Goal: Contribute content

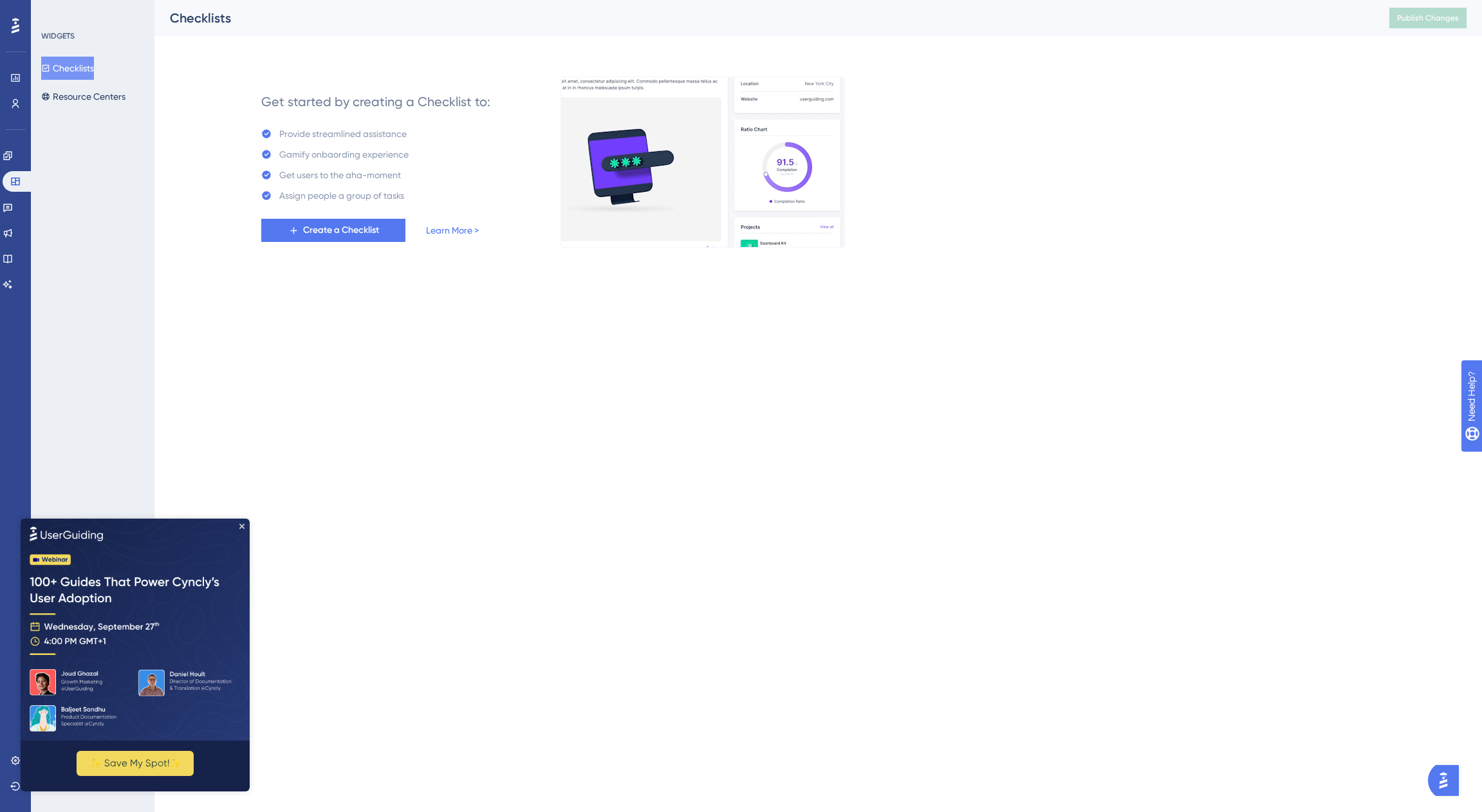
click at [243, 521] on img at bounding box center [135, 629] width 229 height 222
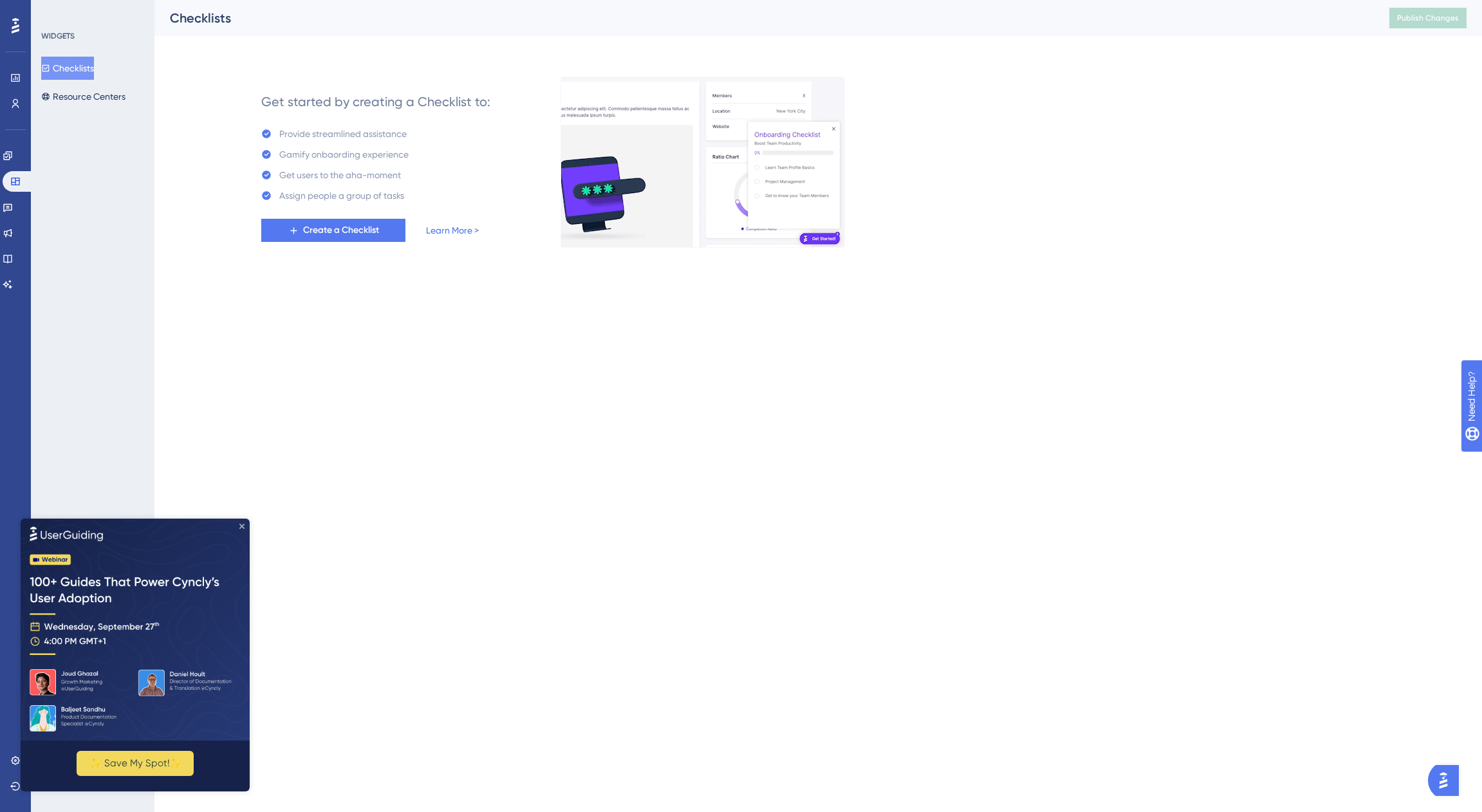
click at [240, 527] on icon "Close Preview" at bounding box center [242, 526] width 5 height 5
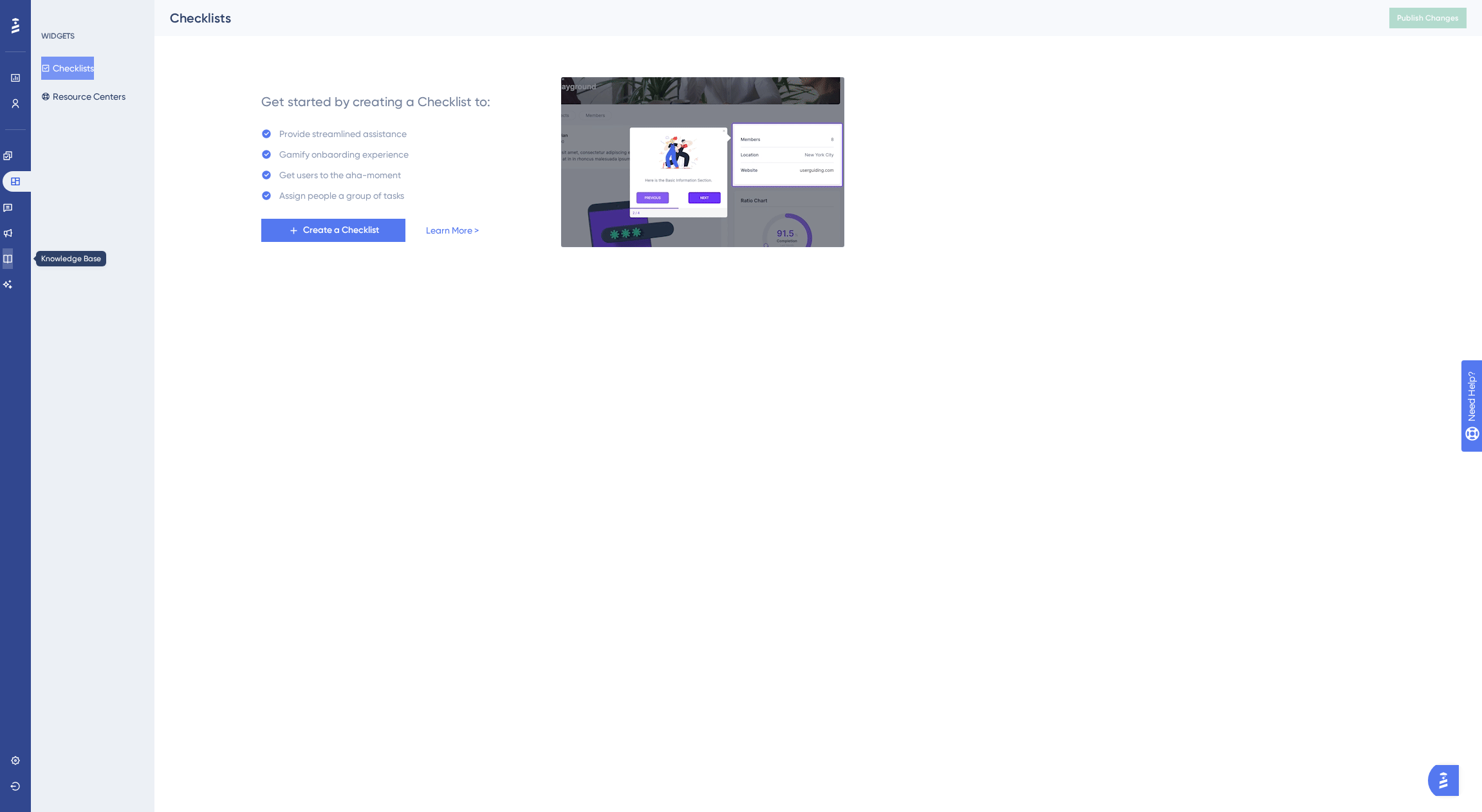
click at [12, 260] on icon at bounding box center [8, 259] width 9 height 9
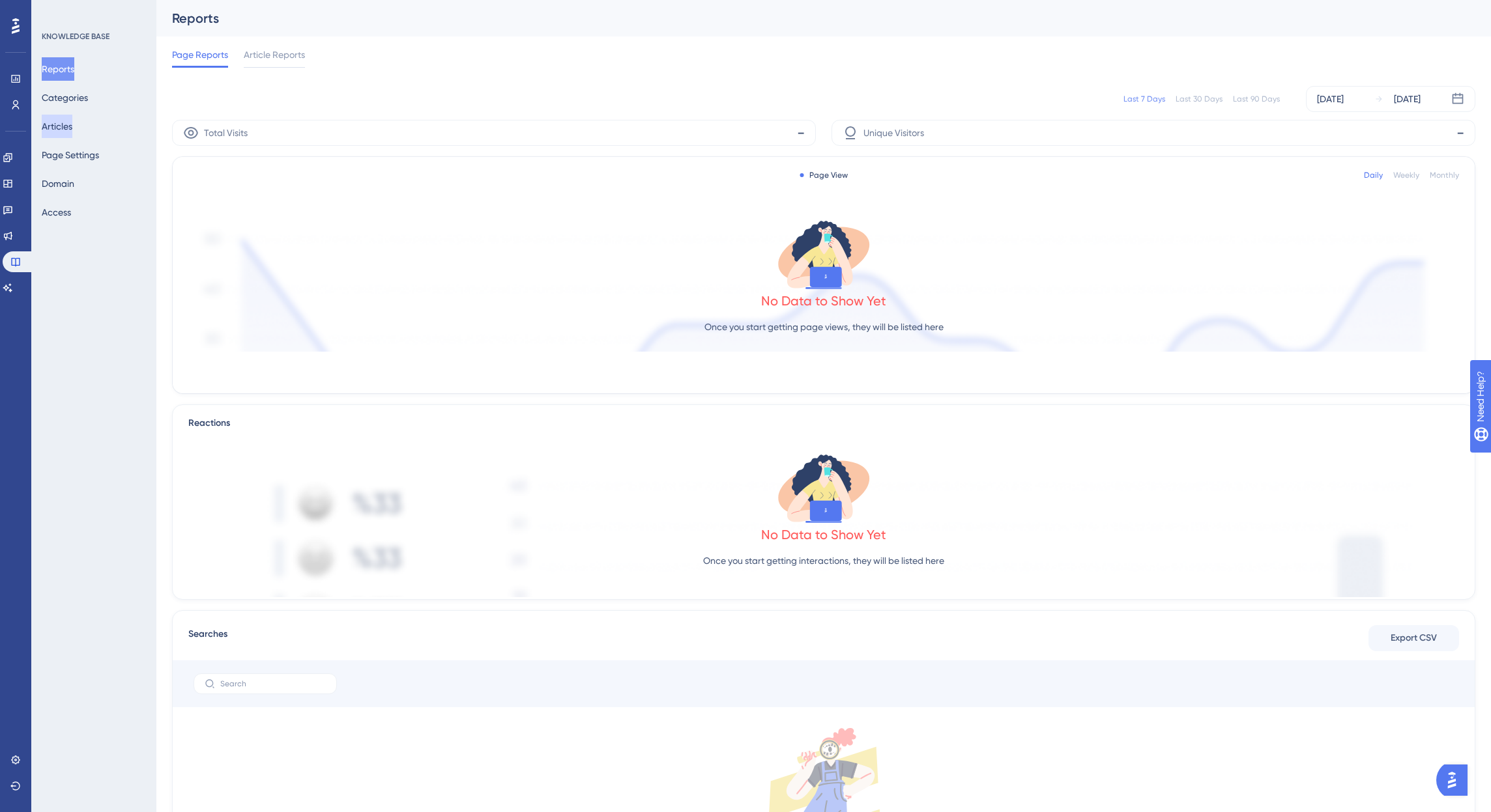
click at [73, 129] on button "Articles" at bounding box center [56, 126] width 30 height 23
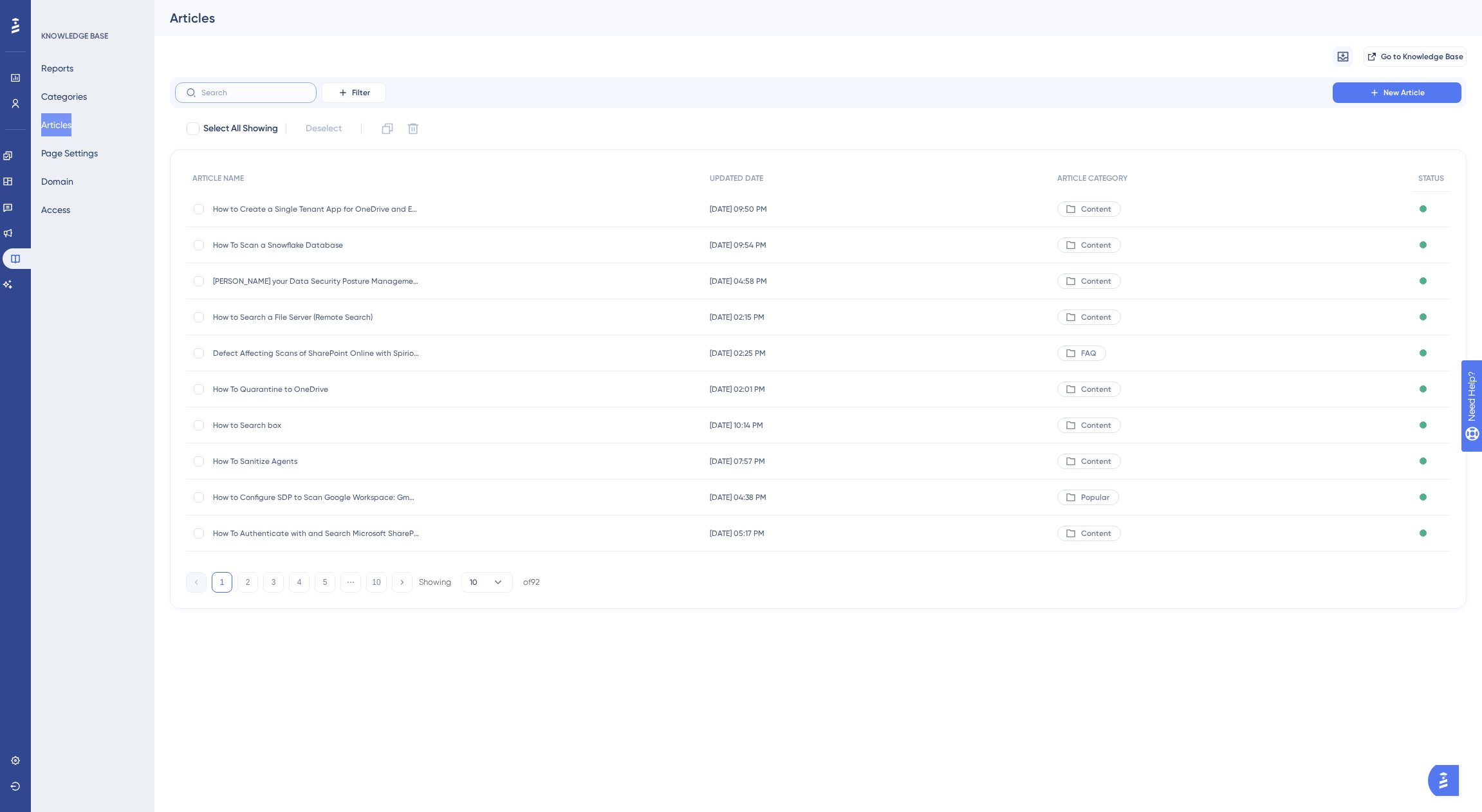
click at [274, 96] on input "text" at bounding box center [254, 92] width 104 height 9
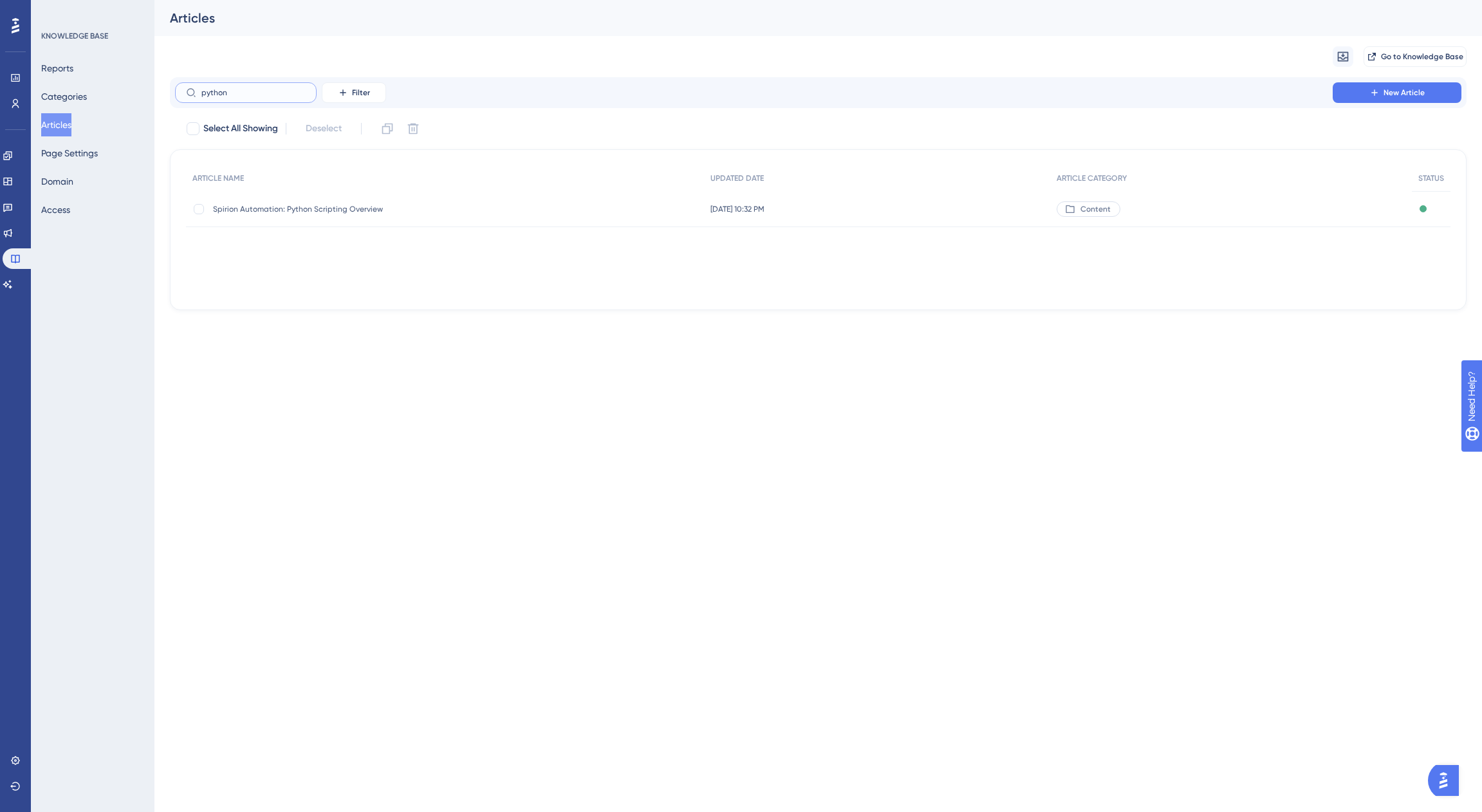
type input "python"
click at [305, 209] on span "Spirion Automation: Python Scripting Overview" at bounding box center [316, 209] width 206 height 10
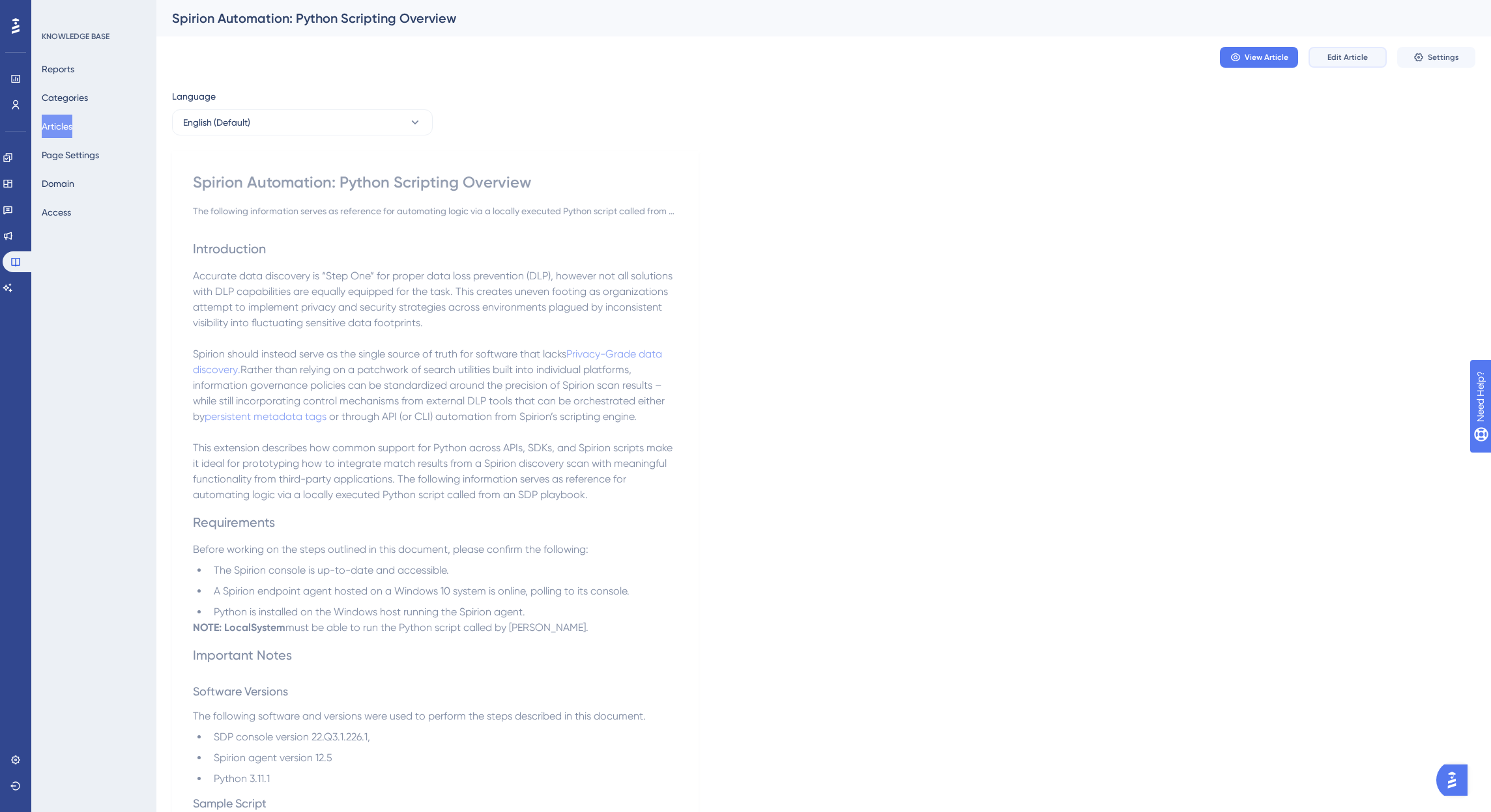
click at [1345, 60] on span "Edit Article" at bounding box center [1347, 57] width 41 height 10
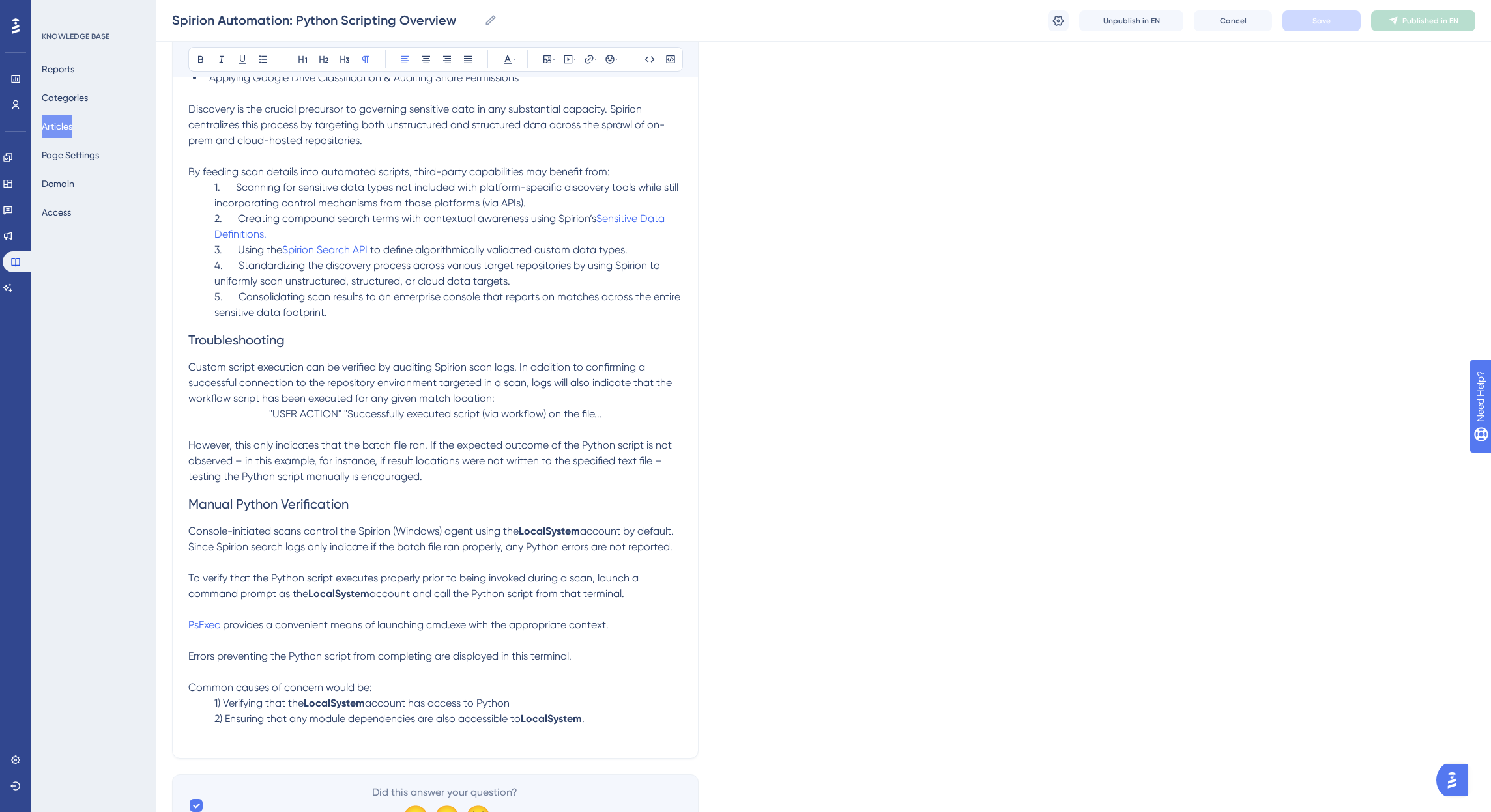
scroll to position [3082, 0]
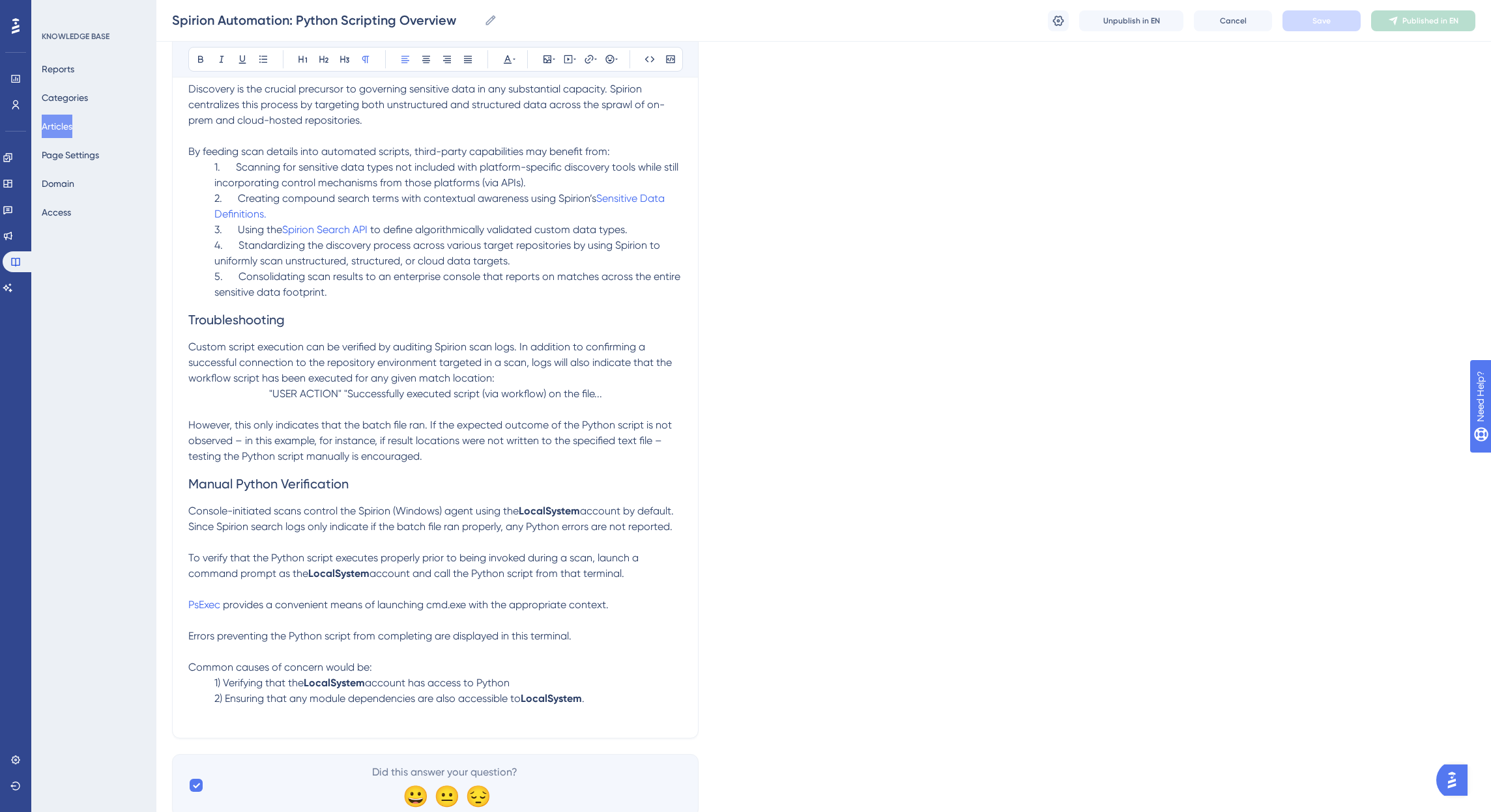
click at [296, 267] on span "4. Standardizing the discovery process across various target repositories by us…" at bounding box center [439, 253] width 449 height 28
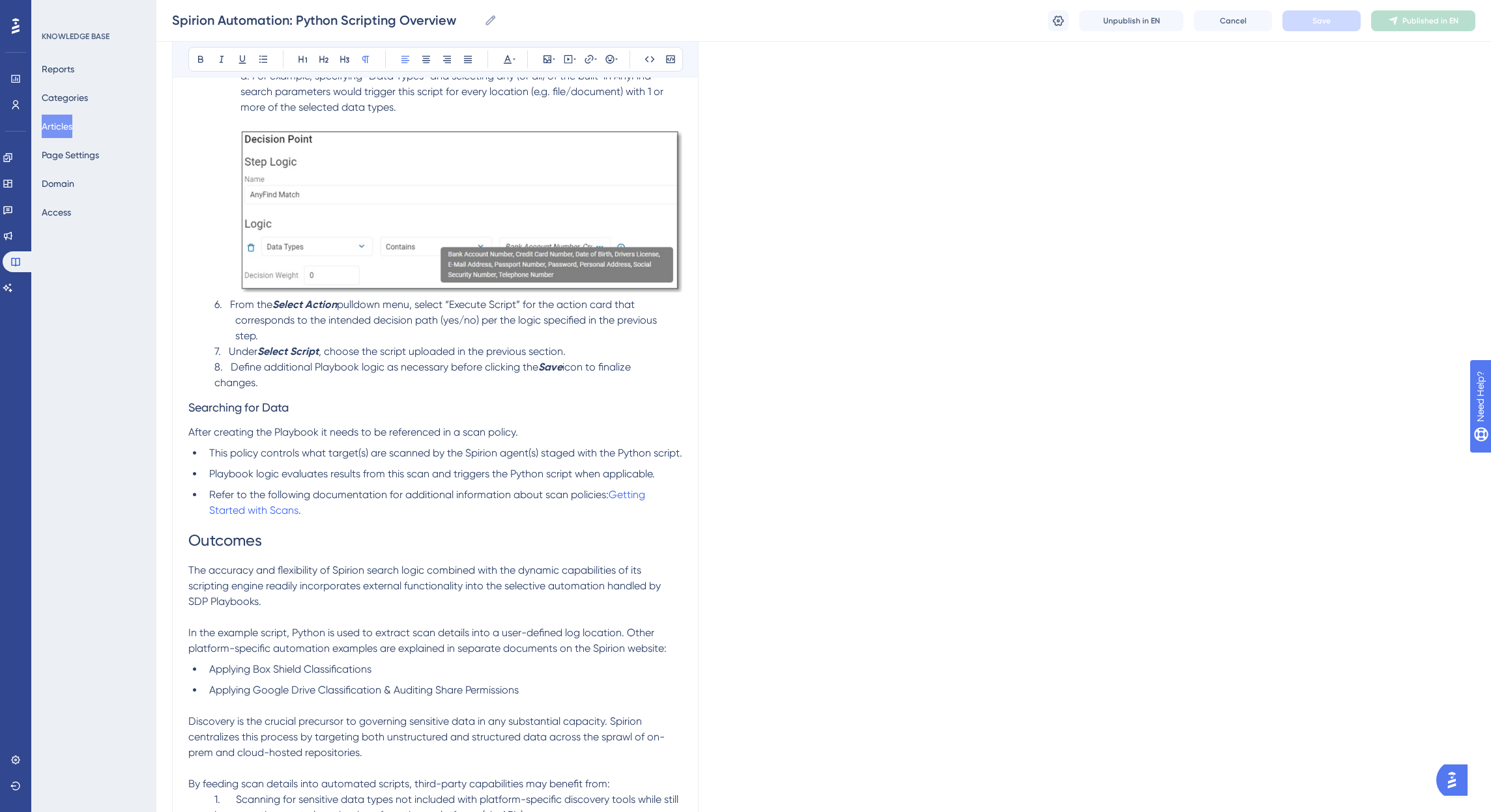
scroll to position [2443, 0]
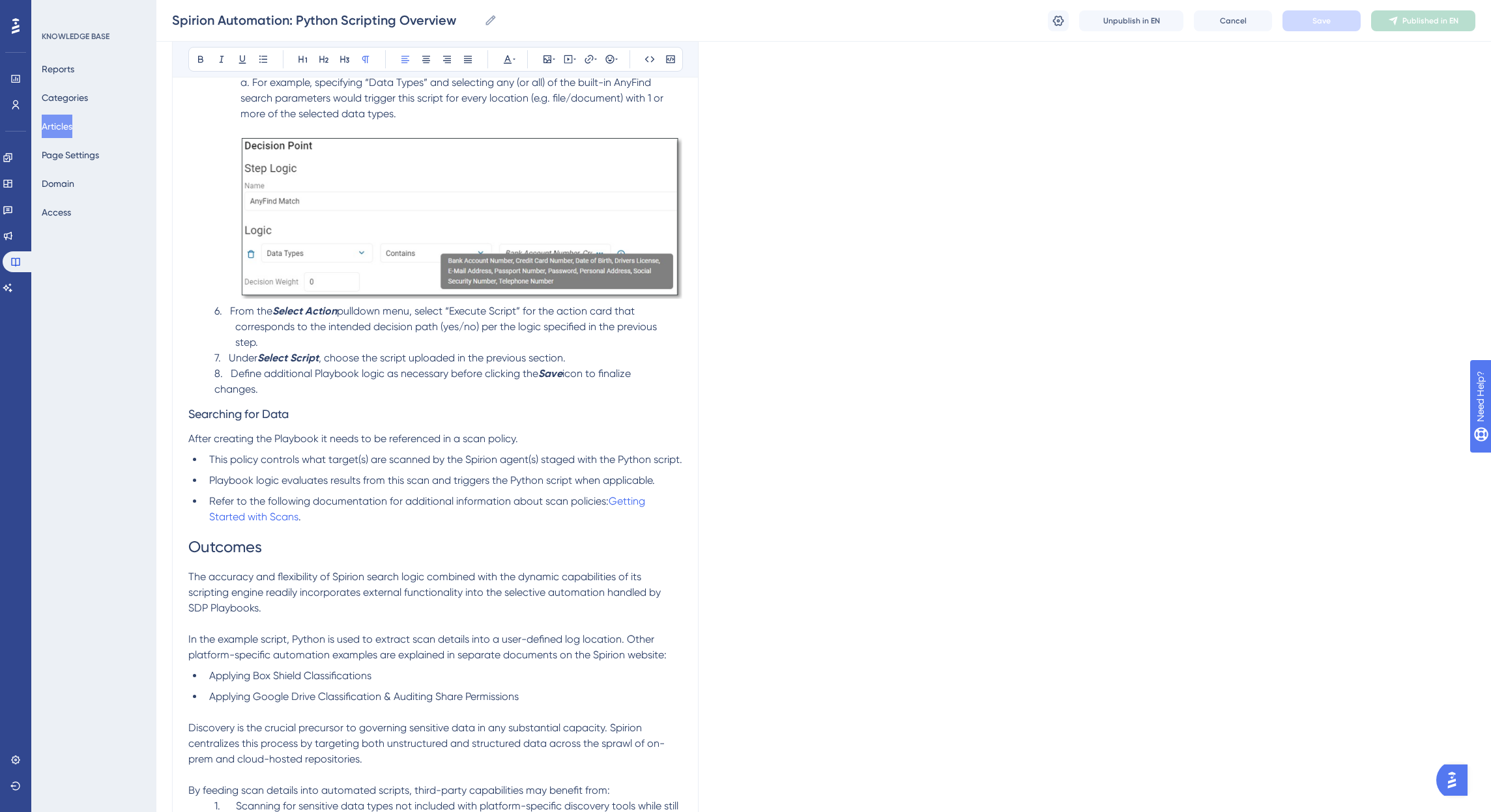
click at [236, 333] on span "corresponds to the intended decision path (yes/no) per the logic specified in t…" at bounding box center [446, 326] width 422 height 12
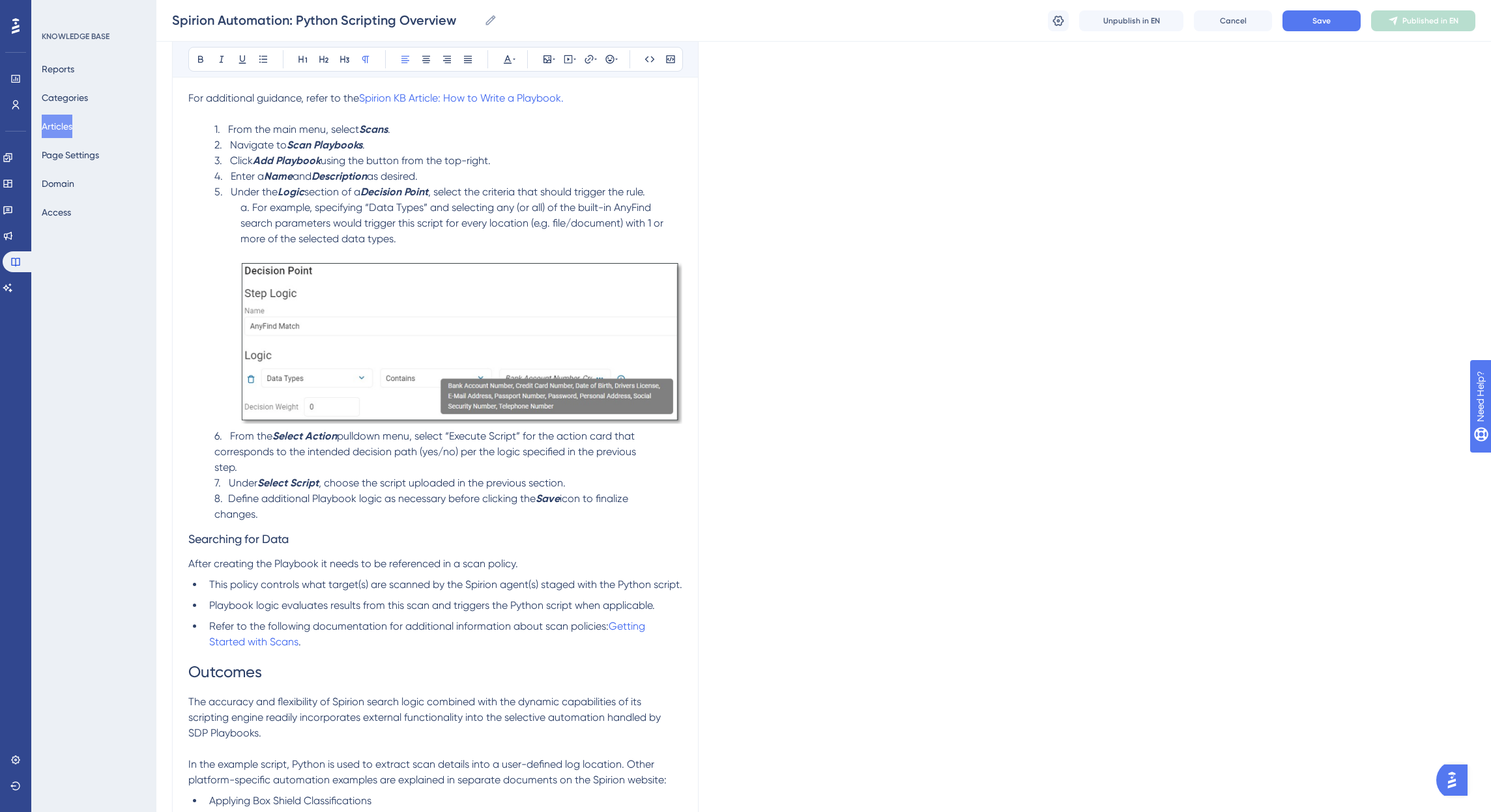
scroll to position [2313, 0]
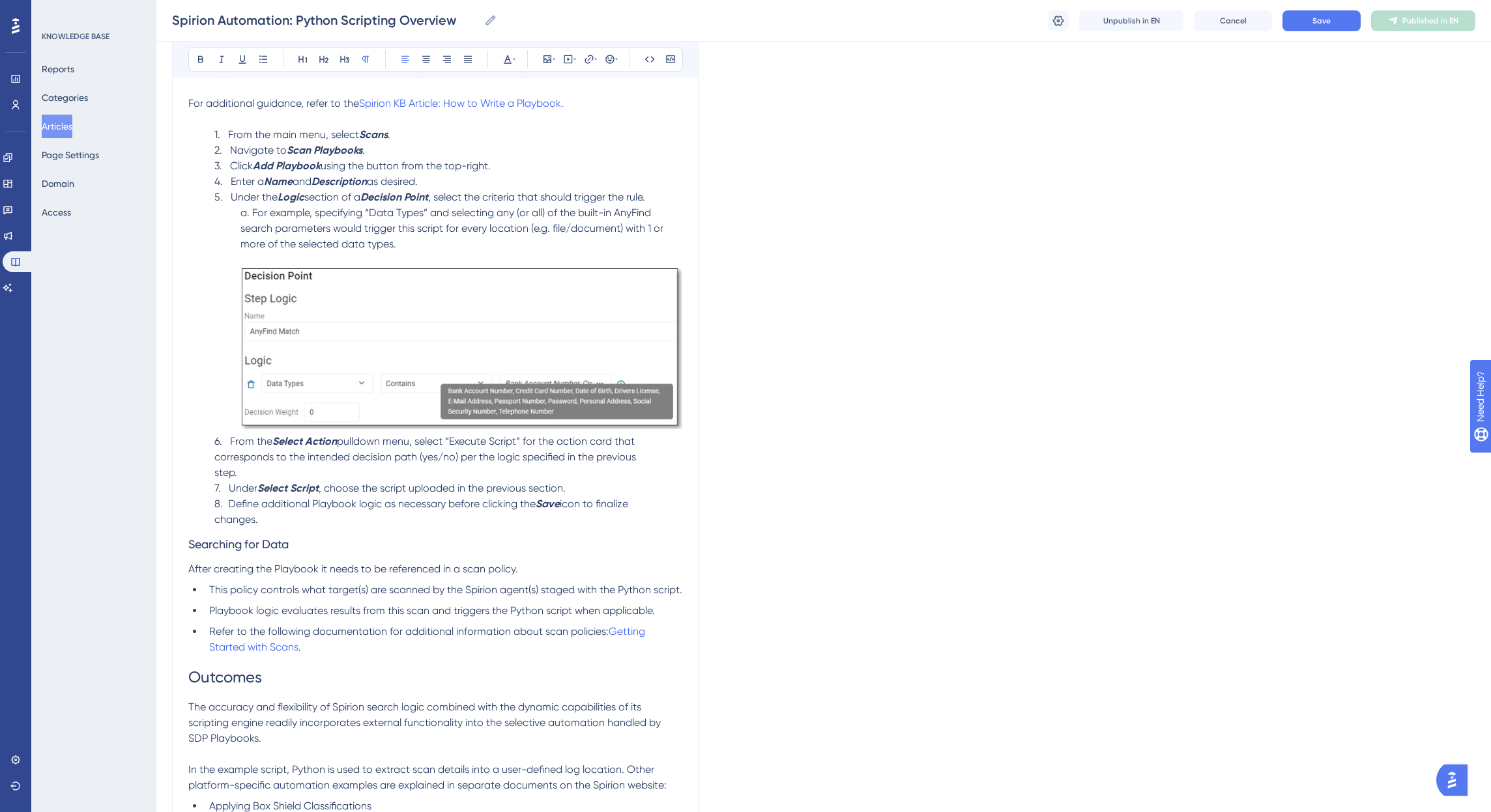
click at [321, 238] on span "a. For example, specifying “Data Types” and selecting any (or all) of the built…" at bounding box center [453, 229] width 425 height 43
click at [227, 240] on p "a. For example, specifying “Data Types” and selecting any (or all) of the built…" at bounding box center [435, 319] width 494 height 229
click at [1337, 30] on button "Save" at bounding box center [1321, 21] width 78 height 21
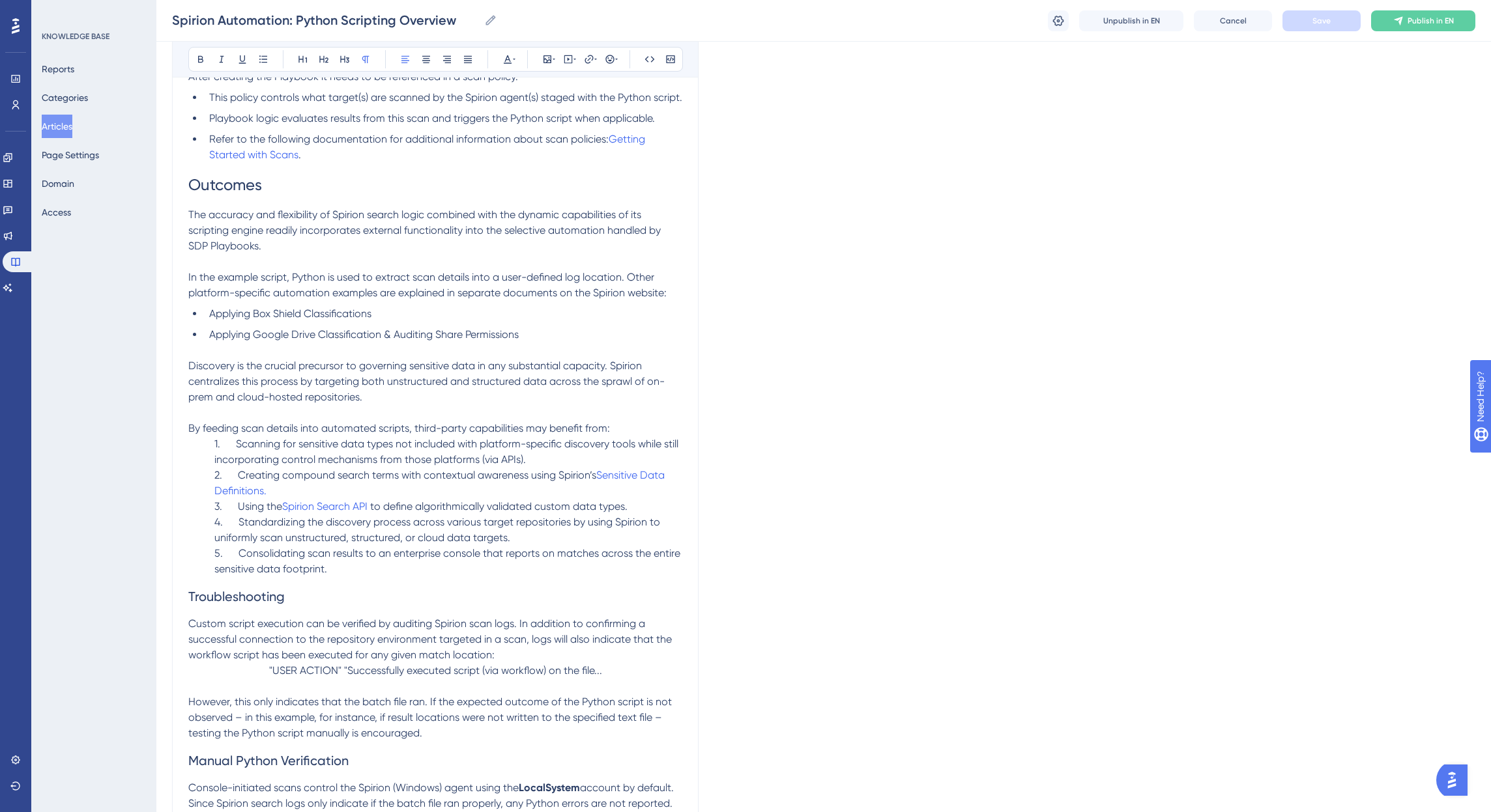
scroll to position [2834, 0]
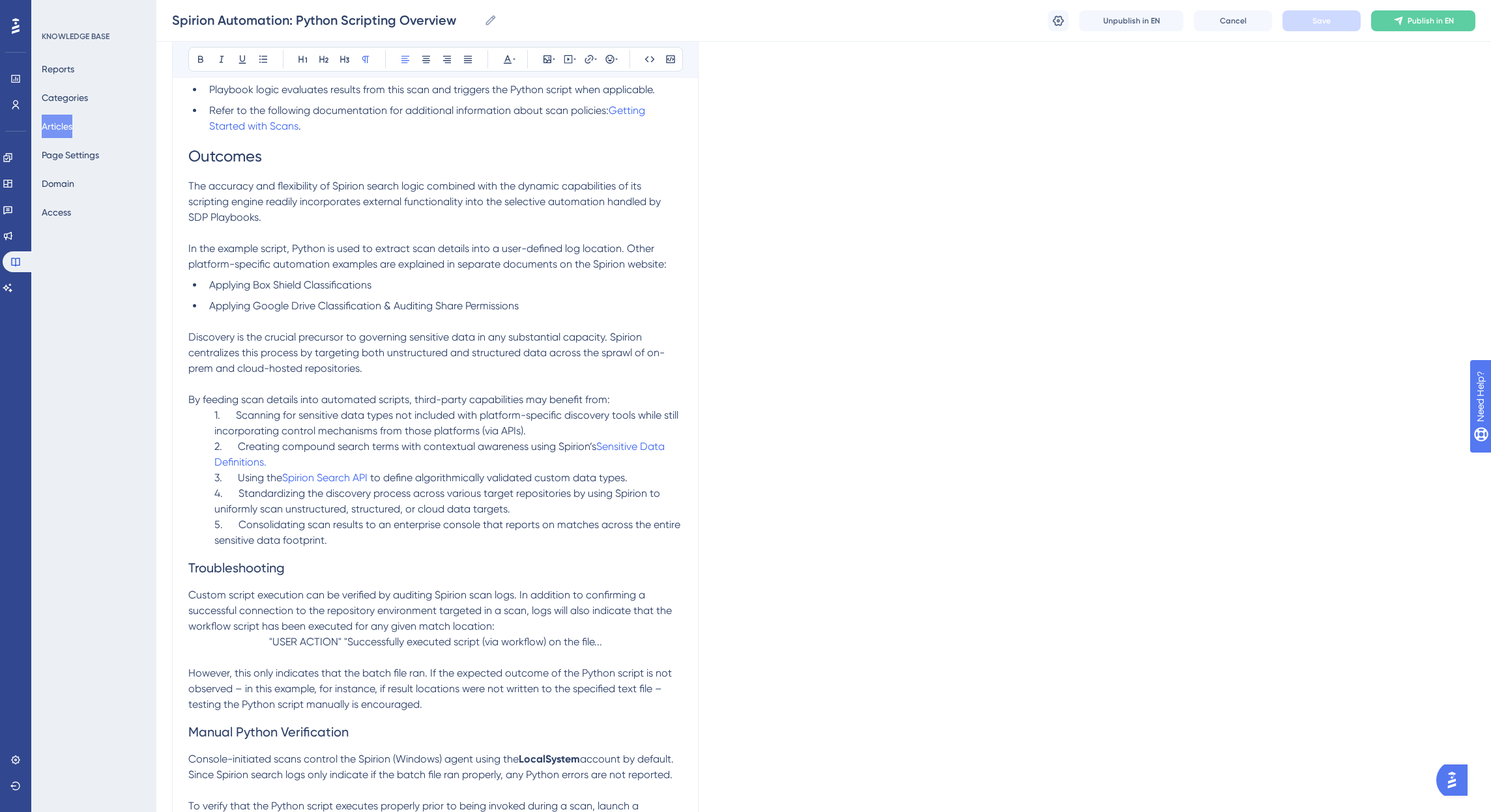
click at [675, 518] on p "4. Standardizing the discovery process across various target repositories by us…" at bounding box center [435, 501] width 494 height 31
click at [639, 486] on p "3. Using the Spirion Search API to define algorithmically validated custom data…" at bounding box center [435, 478] width 494 height 16
click at [658, 518] on p "4. Standardizing the discovery process across various target repositories by us…" at bounding box center [435, 501] width 494 height 31
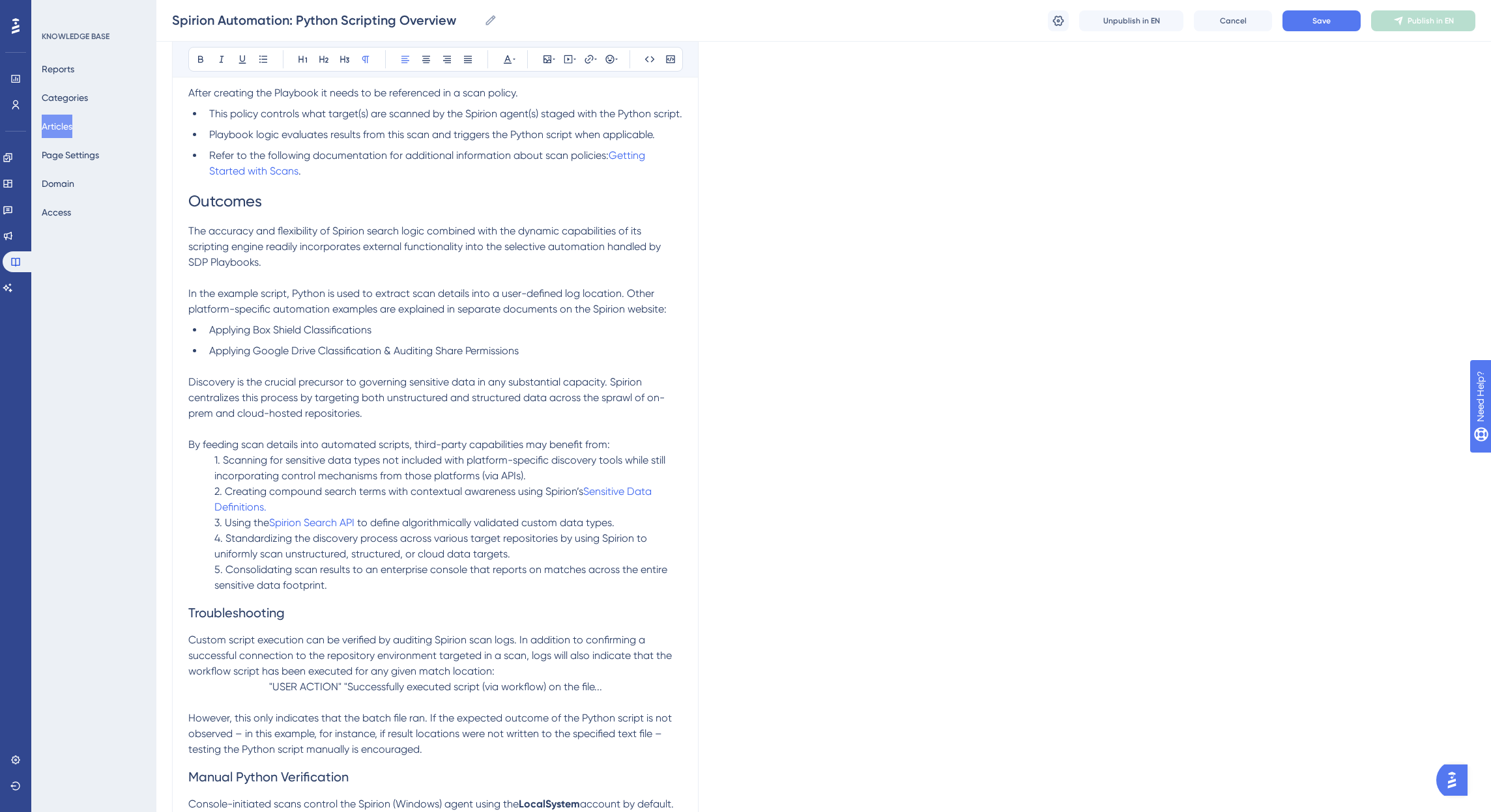
scroll to position [2768, 0]
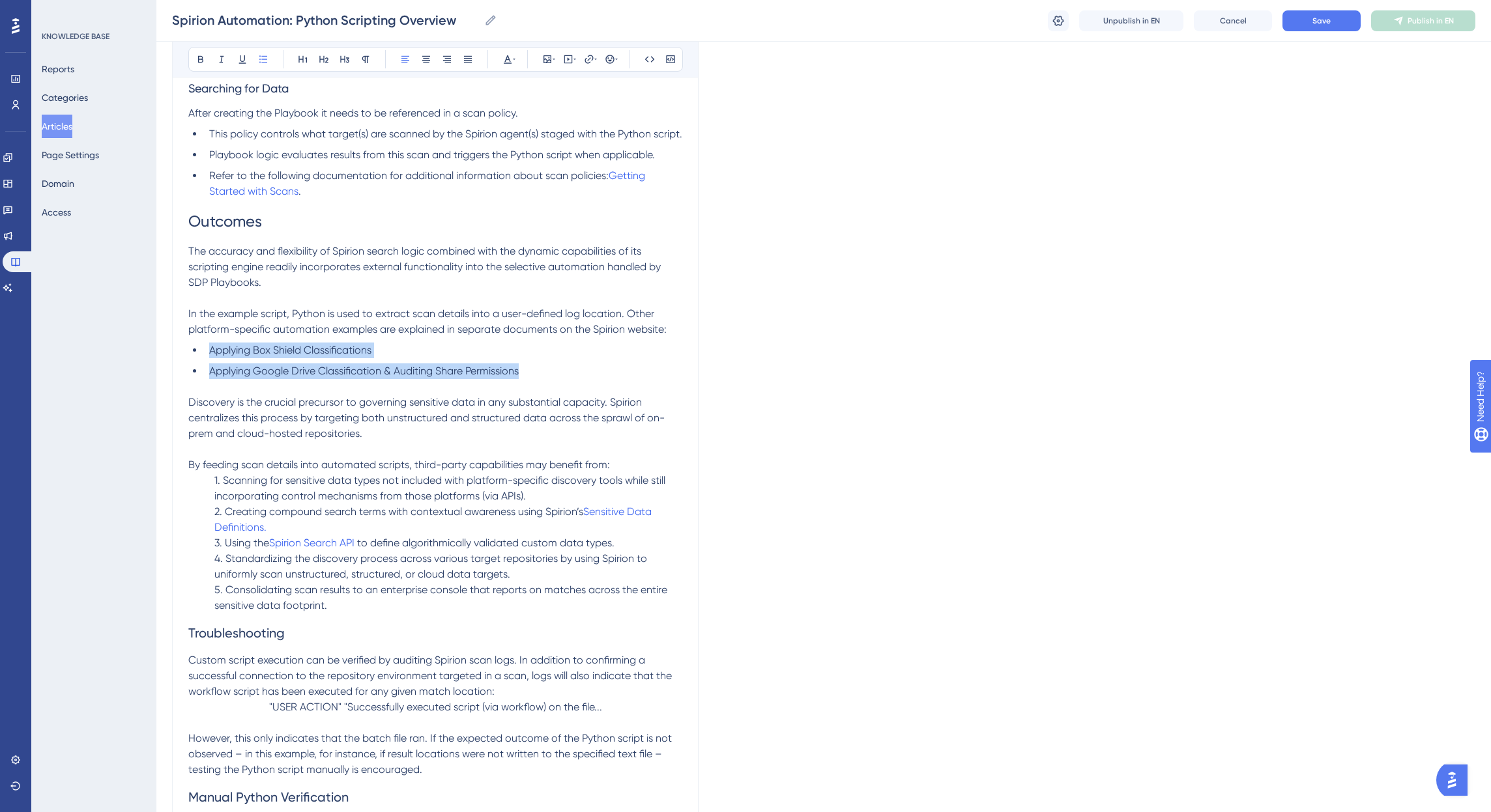
drag, startPoint x: 527, startPoint y: 404, endPoint x: 201, endPoint y: 386, distance: 326.5
click at [201, 386] on ul "Applying Box Shield Classifications Applying Google Drive Classification & Audi…" at bounding box center [435, 369] width 494 height 52
click at [304, 395] on li "Applying Google Drive Classification & Auditing Share Permissions" at bounding box center [443, 379] width 478 height 31
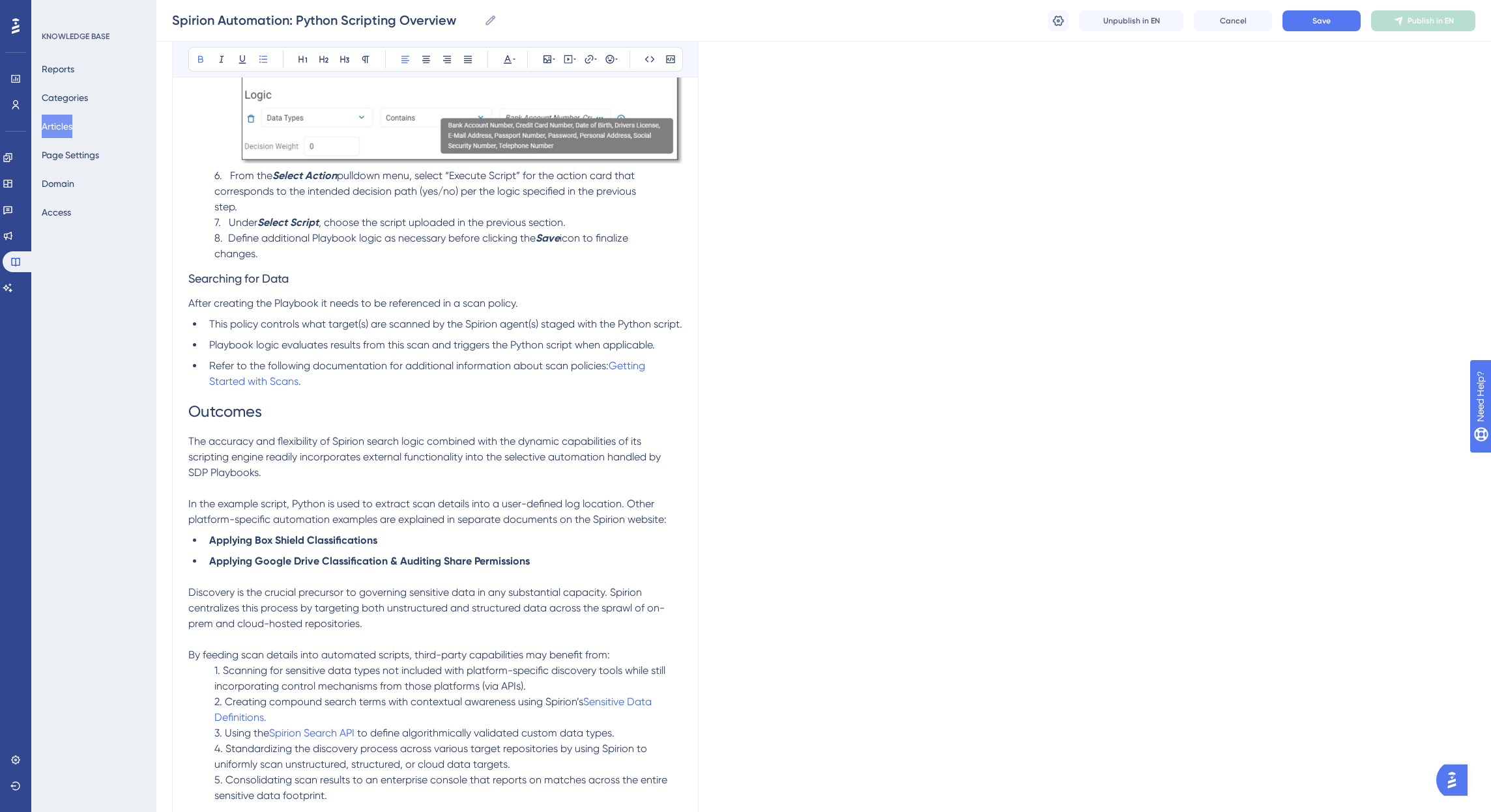
scroll to position [2443, 0]
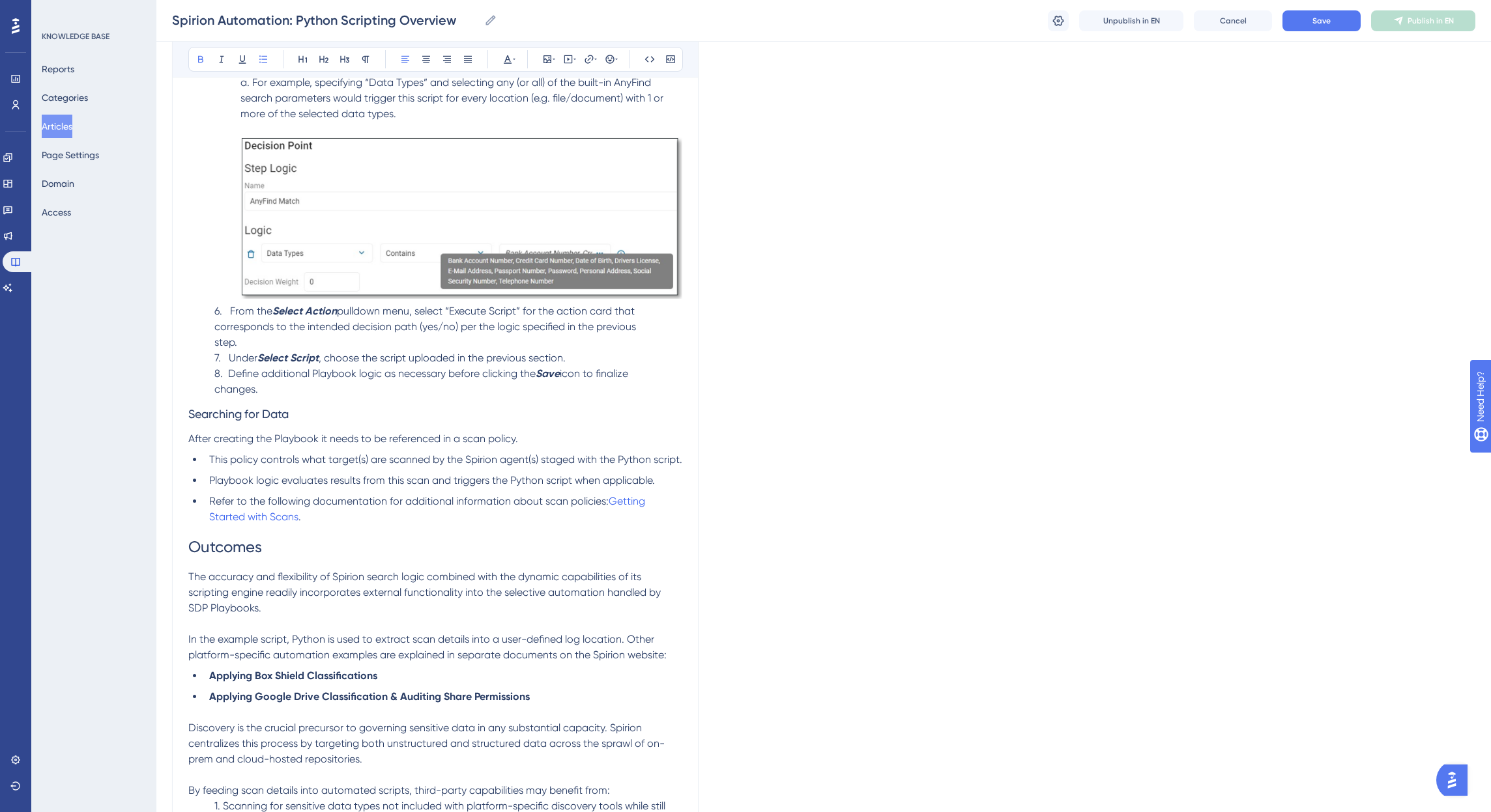
click at [227, 317] on span "6. From the" at bounding box center [243, 311] width 58 height 12
click at [638, 390] on p "8. Define additional Playbook logic as necessary before clicking the Save icon …" at bounding box center [435, 382] width 494 height 31
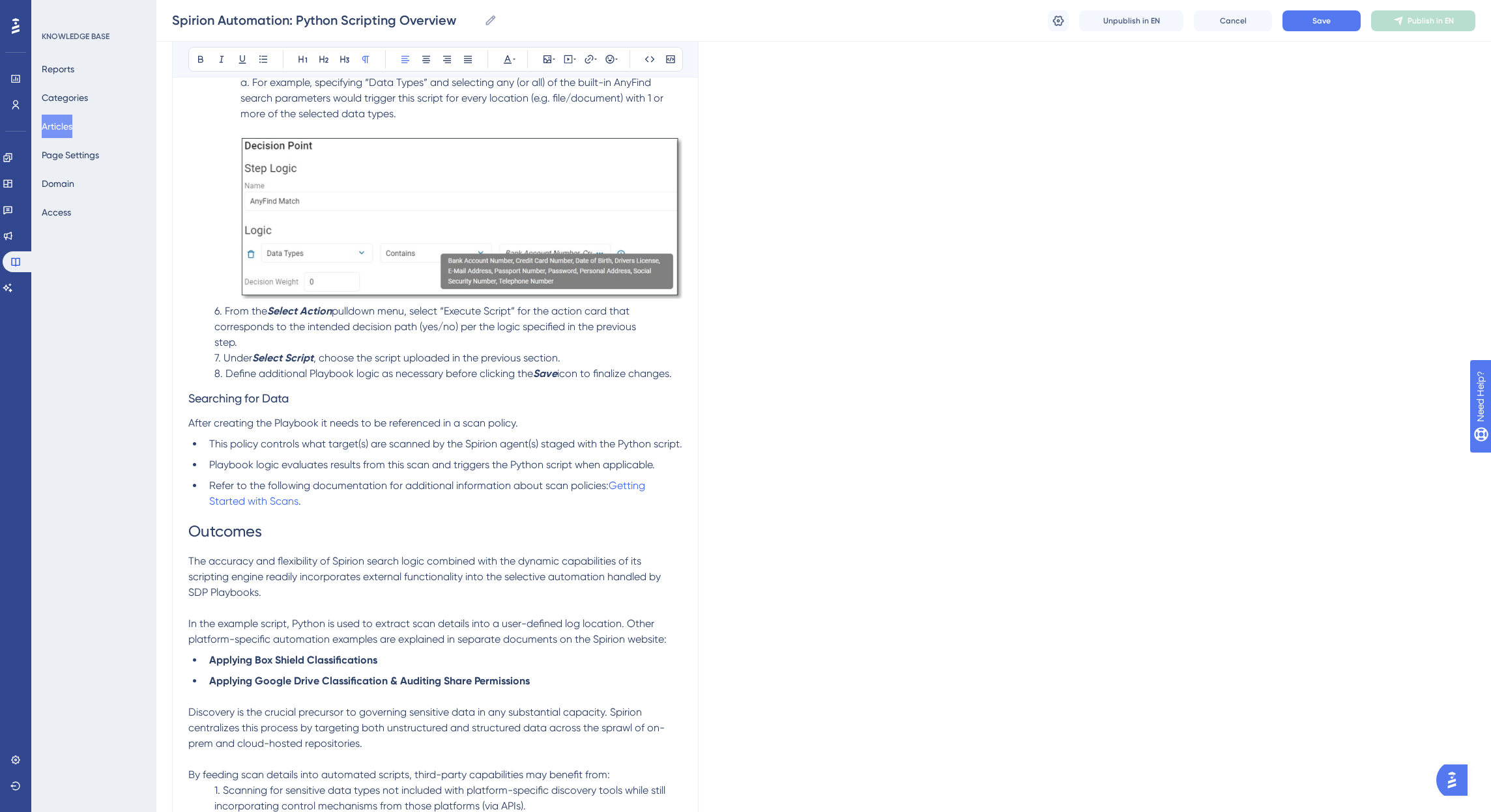
click at [654, 341] on p "6. From the Select Action pulldown menu, select “Execute Script” for the action…" at bounding box center [435, 327] width 494 height 47
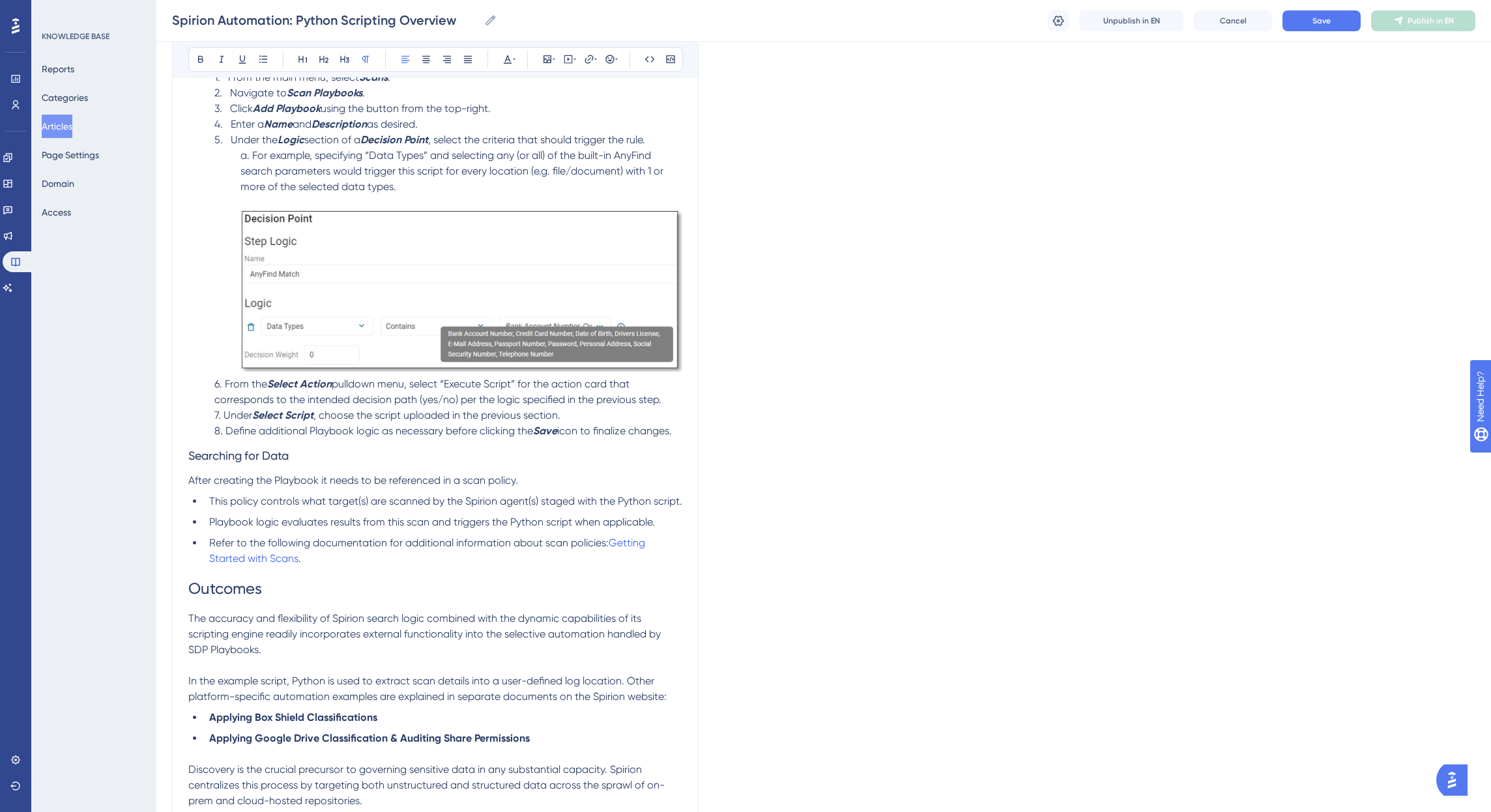
scroll to position [2182, 0]
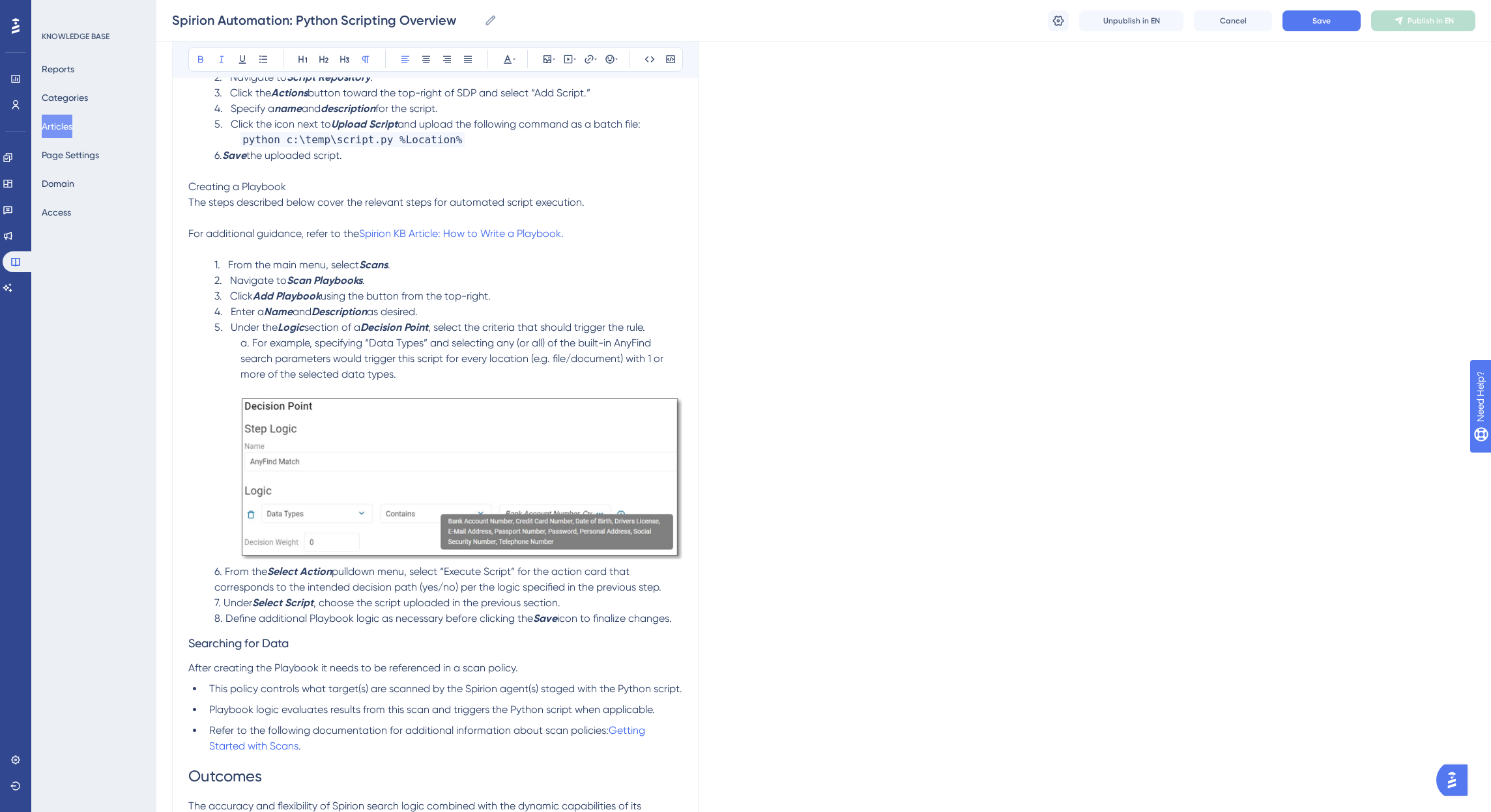
click at [417, 336] on p "5. Under the Logic section of a Decision Point , select the criteria that shoul…" at bounding box center [435, 328] width 494 height 16
click at [667, 351] on p "a. For example, specifying “Data Types” and selecting any (or all) of the built…" at bounding box center [435, 450] width 494 height 229
click at [673, 377] on p "a. For example, specifying “Data Types” and selecting any (or all) of the built…" at bounding box center [435, 450] width 494 height 229
click at [242, 226] on p at bounding box center [435, 218] width 494 height 16
click at [258, 257] on p "For additional guidance, refer to the Spirion KB Article: How to Write a Playbo…" at bounding box center [435, 242] width 494 height 31
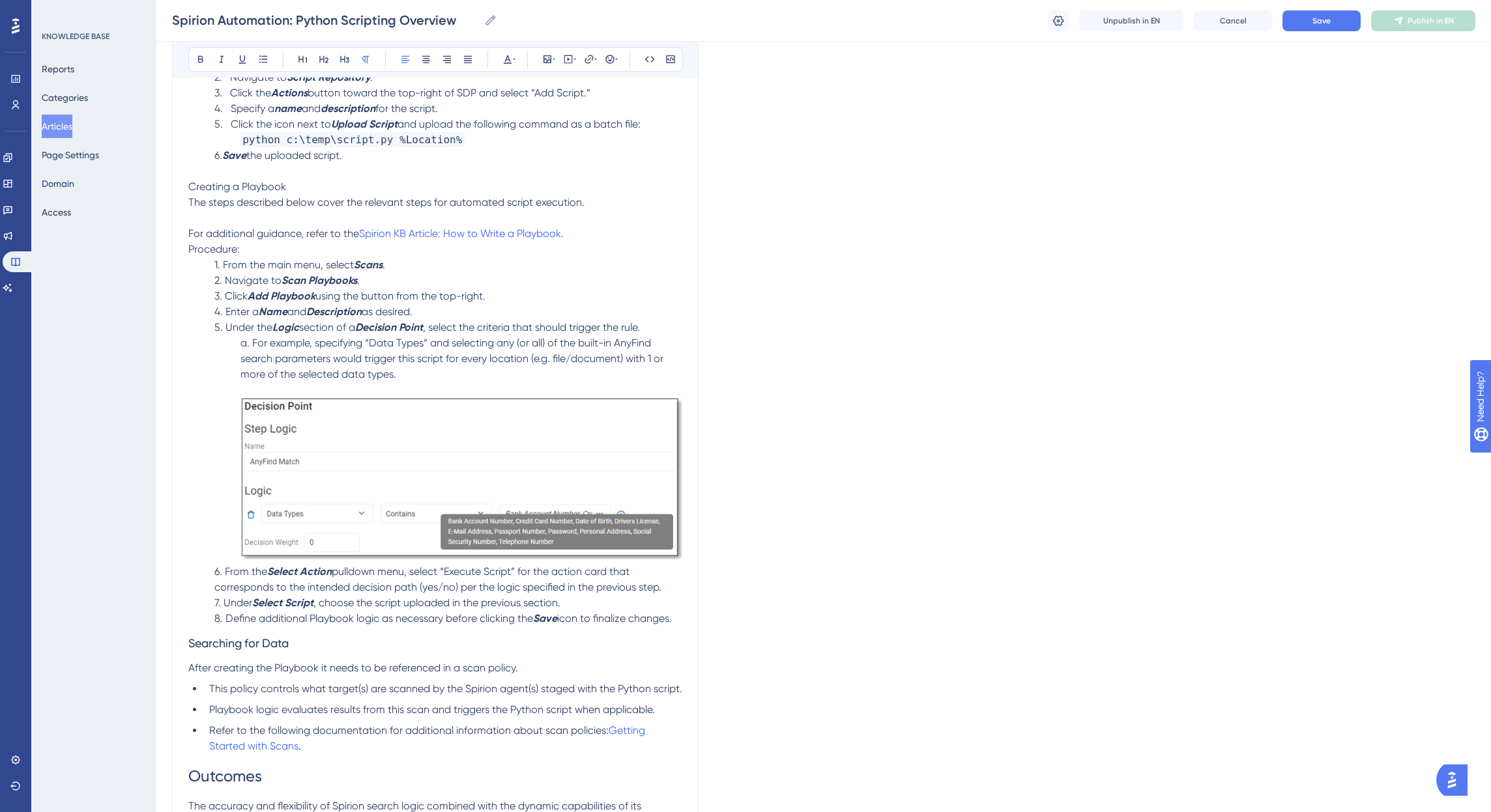
click at [200, 288] on p "2. Navigate to Scan Playbooks ." at bounding box center [435, 280] width 494 height 16
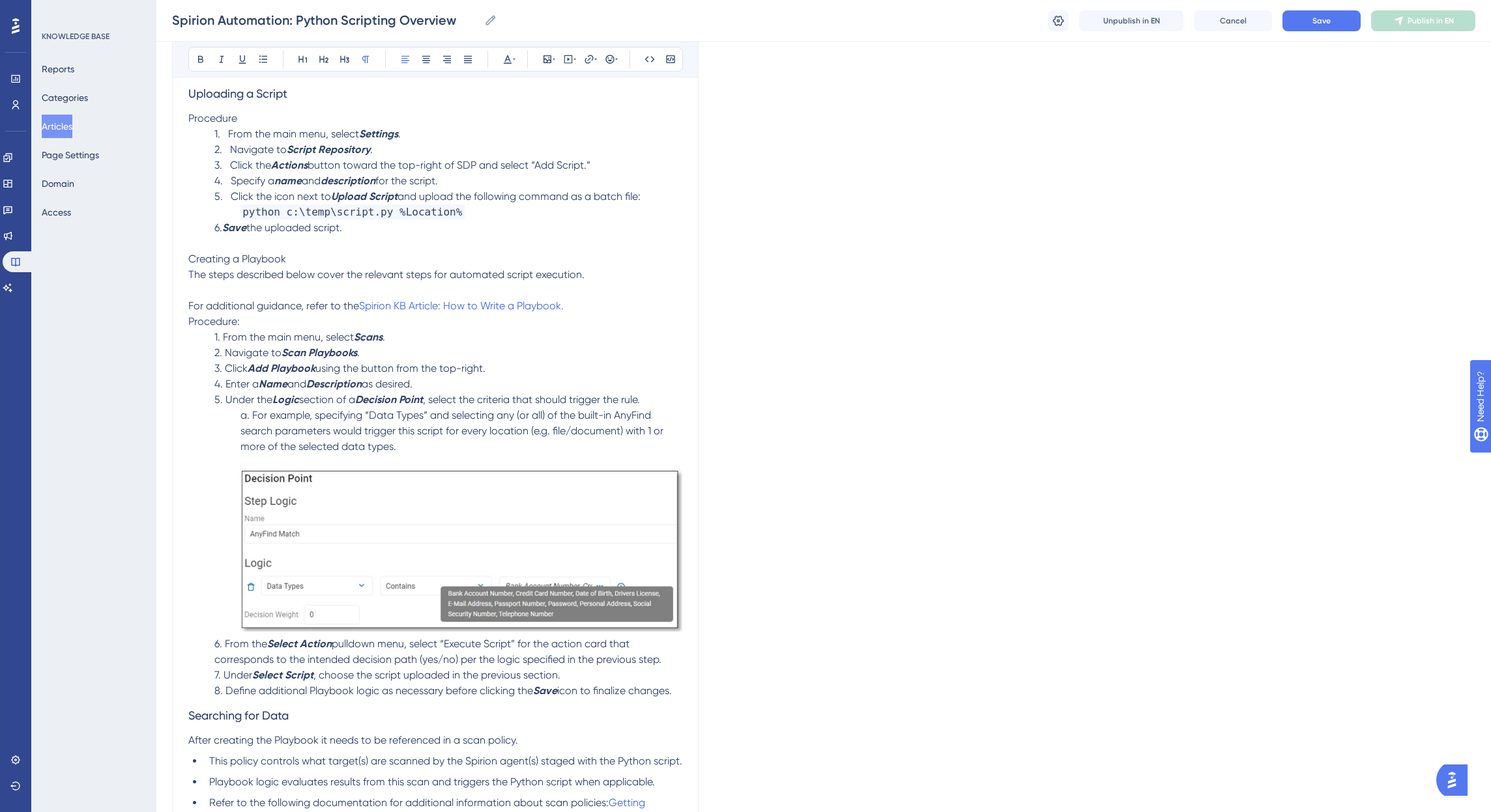
scroll to position [1922, 0]
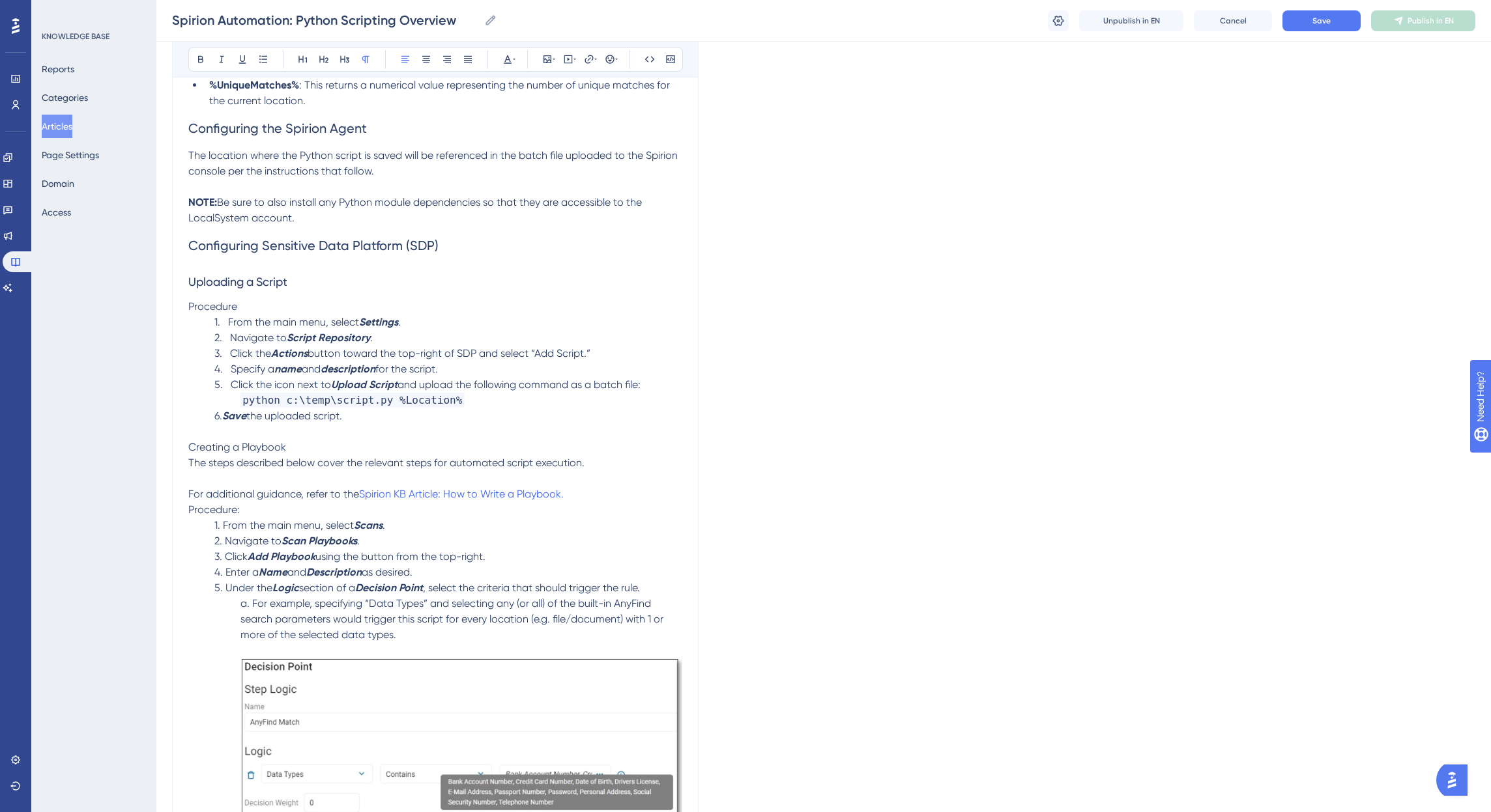
click at [224, 328] on span "1. From the main menu, select" at bounding box center [287, 322] width 145 height 12
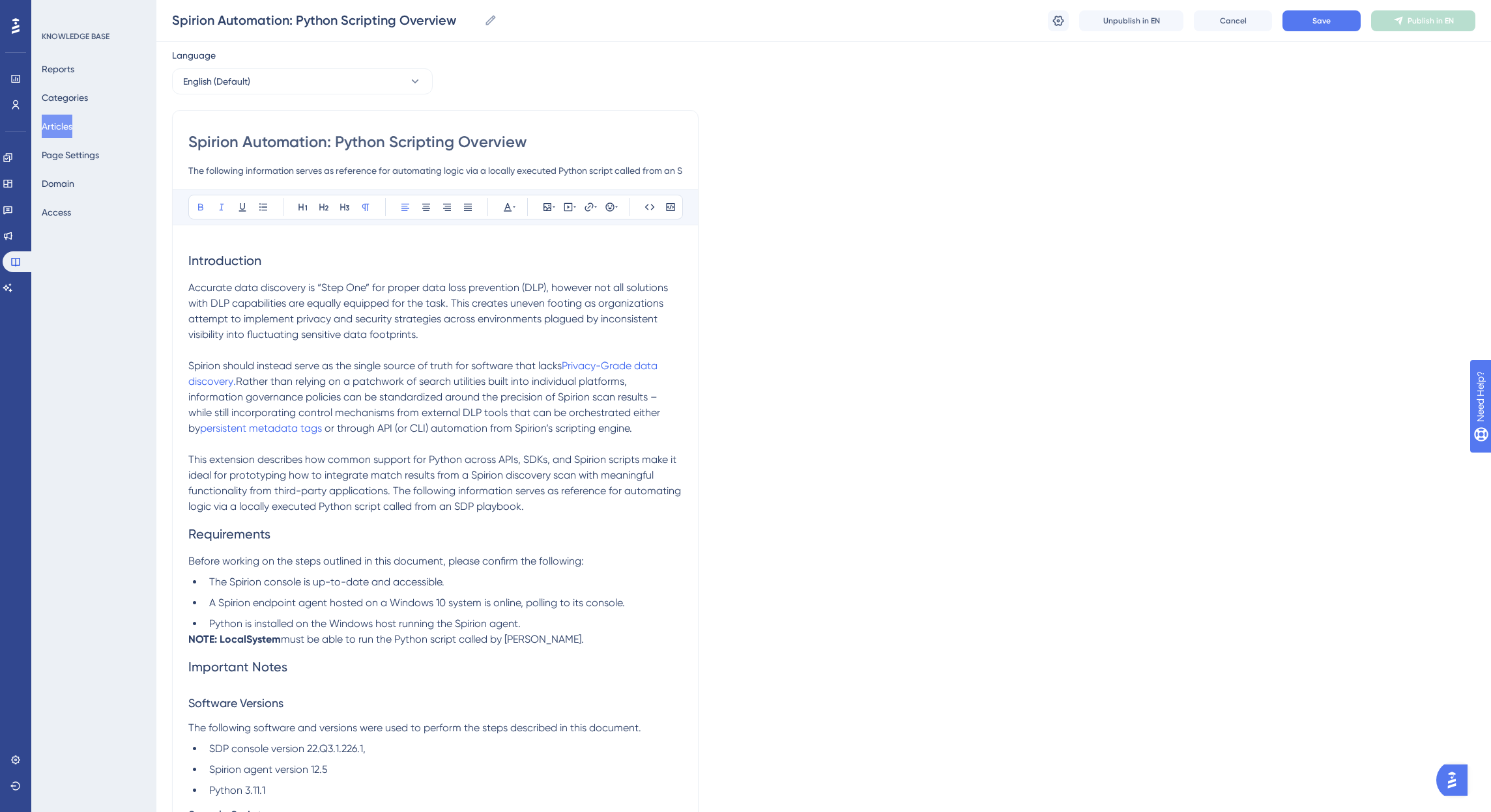
scroll to position [33, 0]
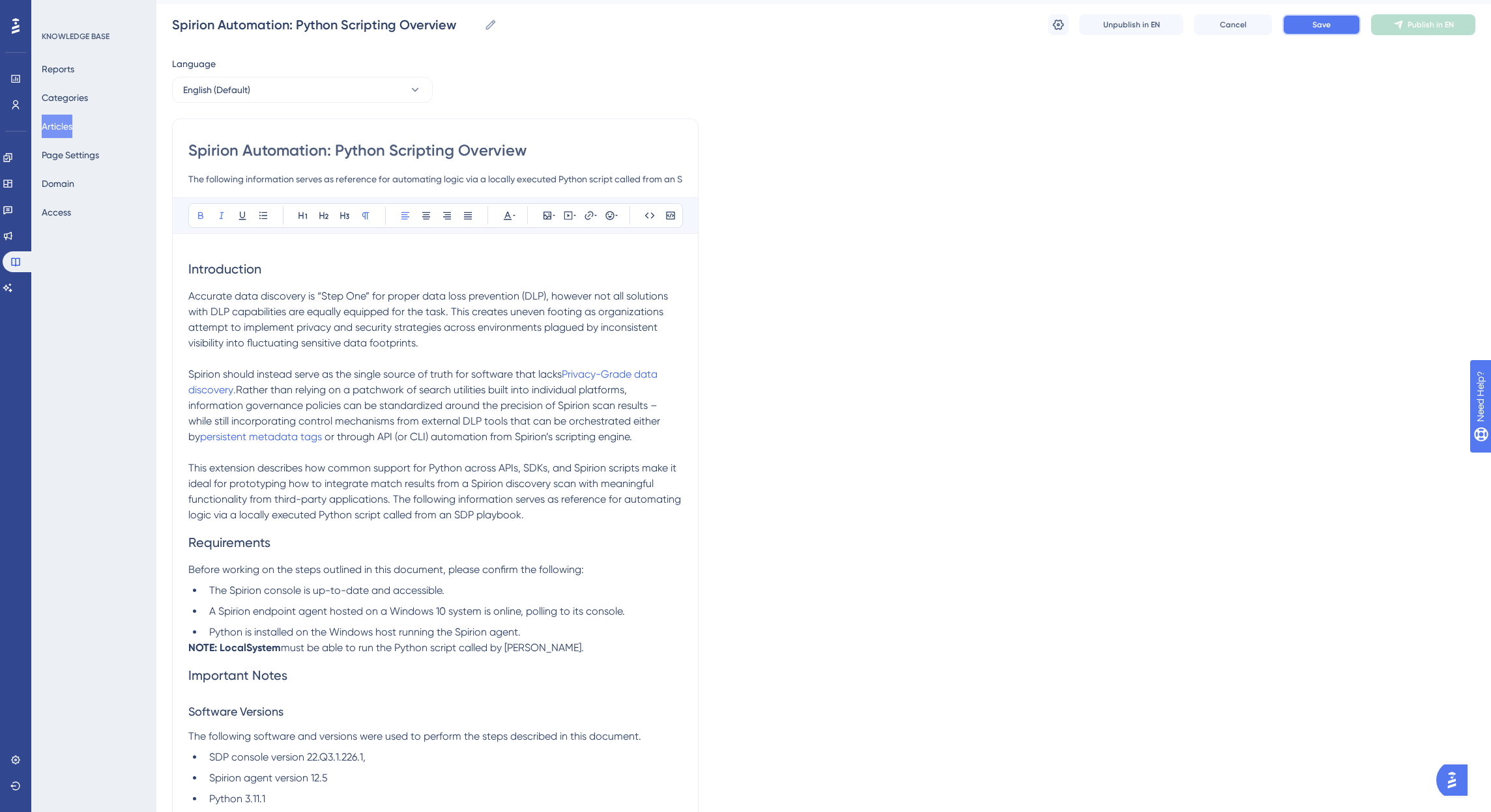
click at [1323, 29] on span "Save" at bounding box center [1321, 25] width 18 height 10
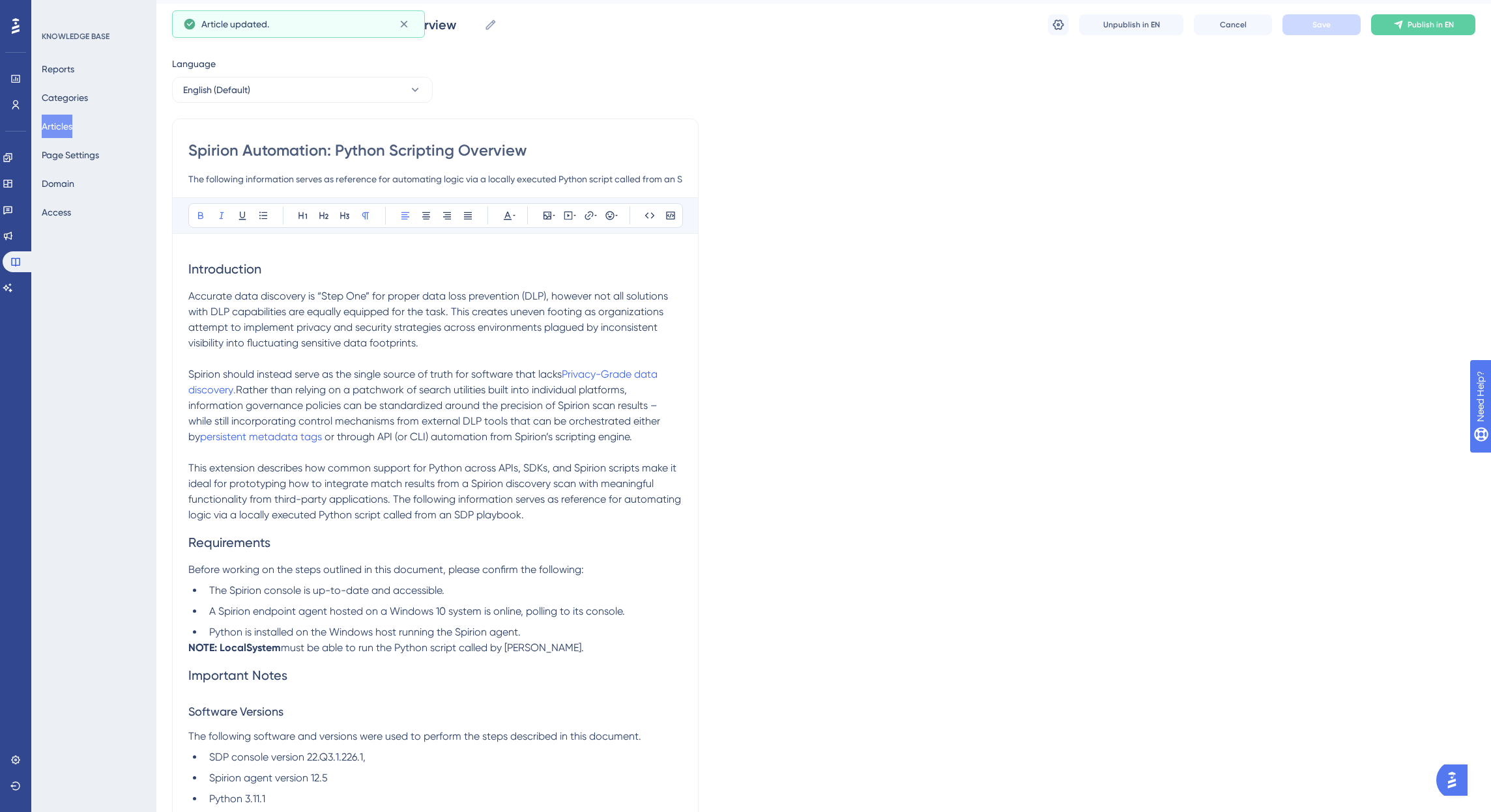
click at [507, 349] on p "Accurate data discovery is “Step One” for proper data loss prevention (DLP), ho…" at bounding box center [435, 319] width 494 height 62
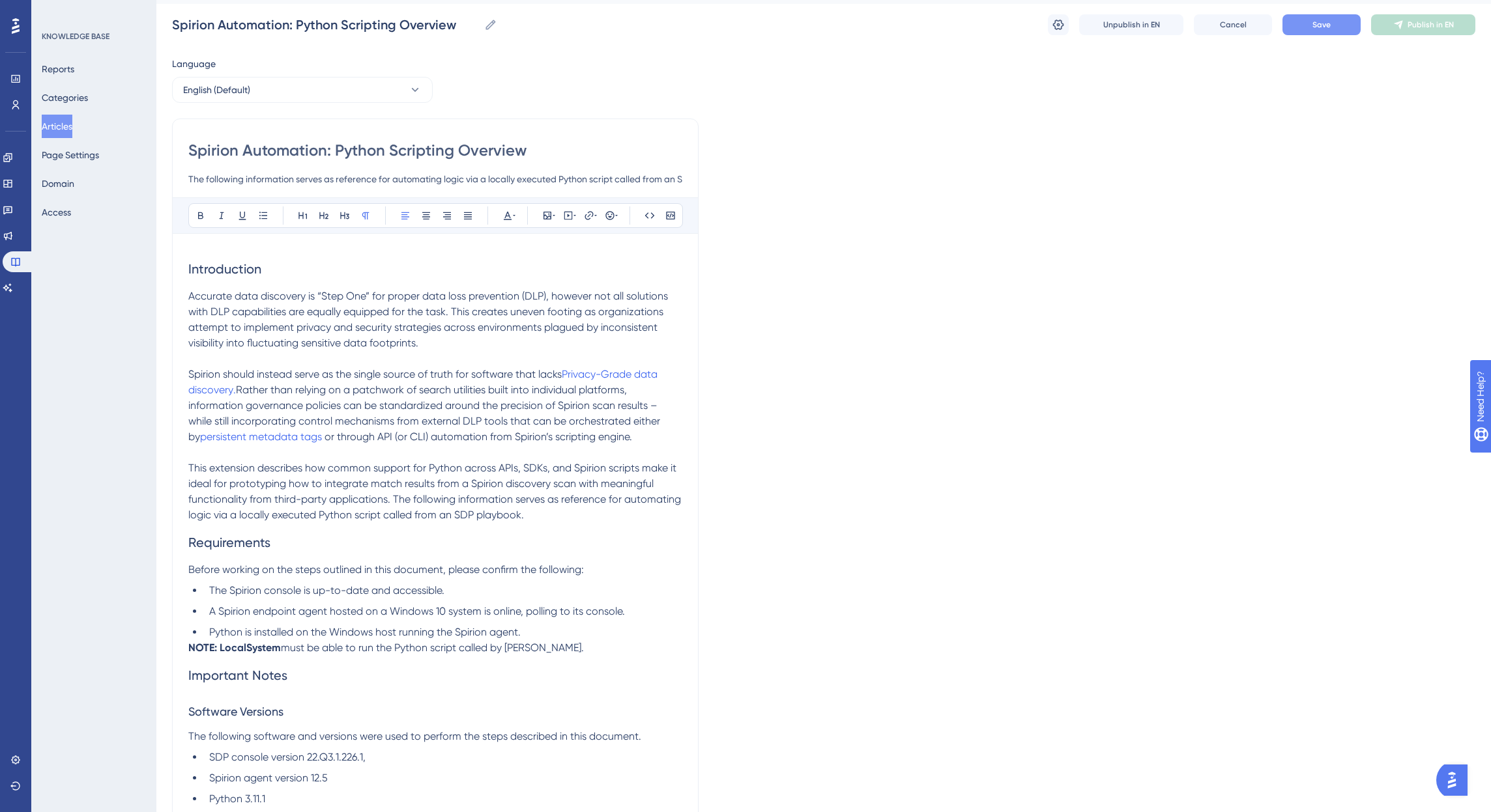
click at [1302, 17] on button "Save" at bounding box center [1321, 25] width 78 height 21
click at [1431, 16] on button "Publish in EN" at bounding box center [1423, 25] width 104 height 21
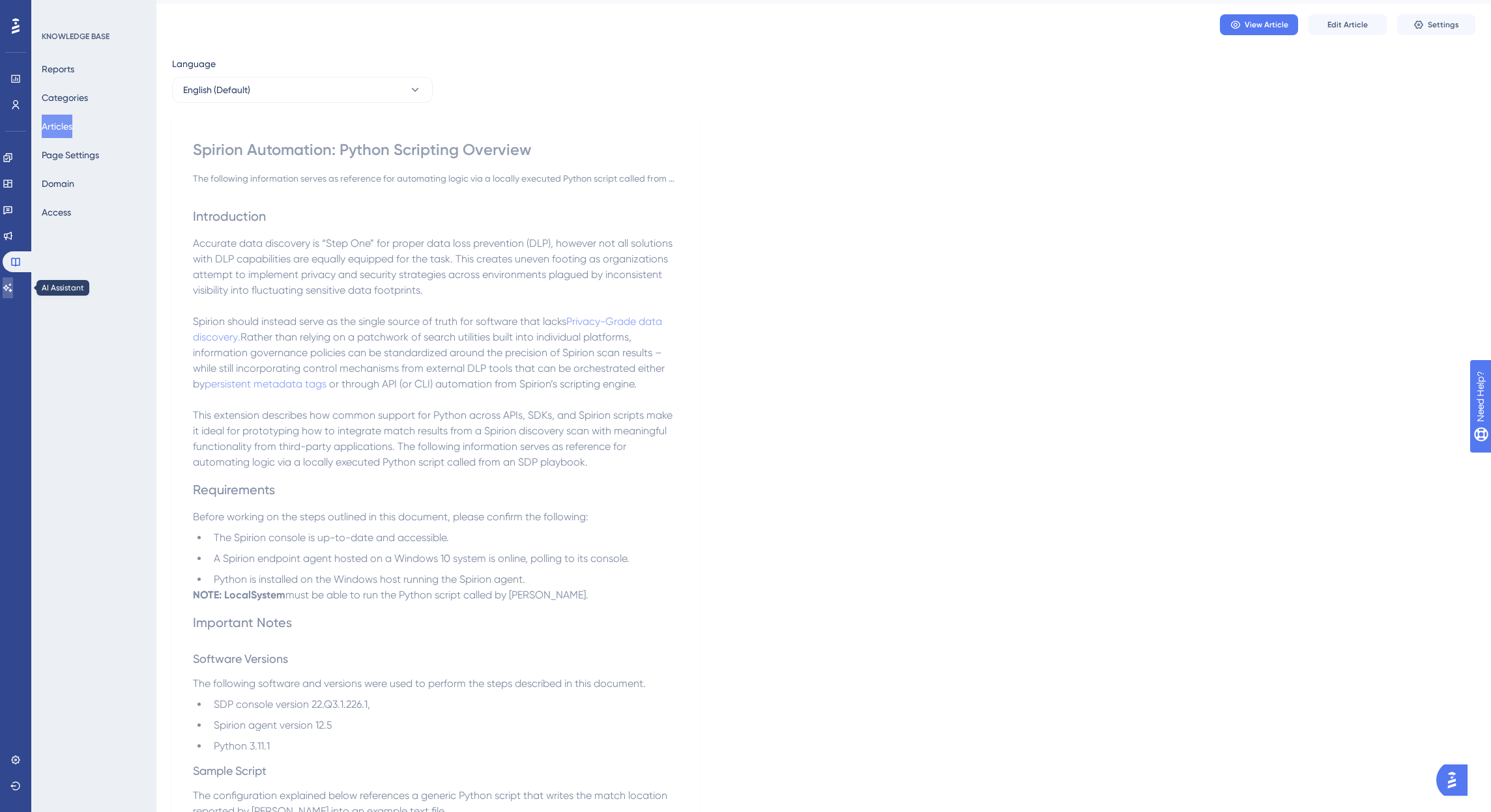
drag, startPoint x: 15, startPoint y: 286, endPoint x: 203, endPoint y: 267, distance: 189.0
click at [13, 286] on icon at bounding box center [8, 288] width 10 height 10
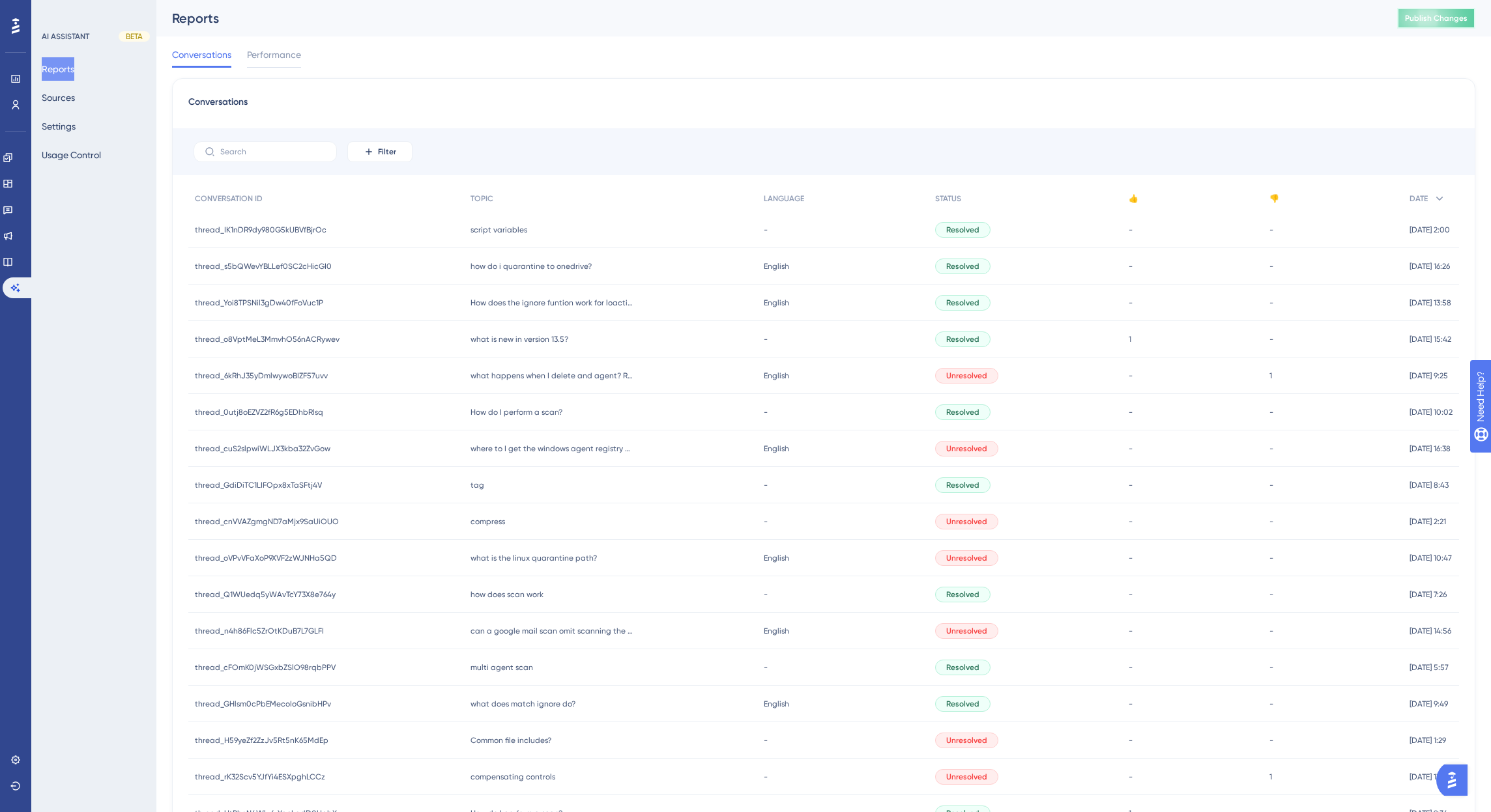
click at [1434, 19] on span "Publish Changes" at bounding box center [1436, 18] width 62 height 10
click at [789, 57] on div "Conversations Performance" at bounding box center [823, 57] width 1303 height 42
